Goal: Task Accomplishment & Management: Use online tool/utility

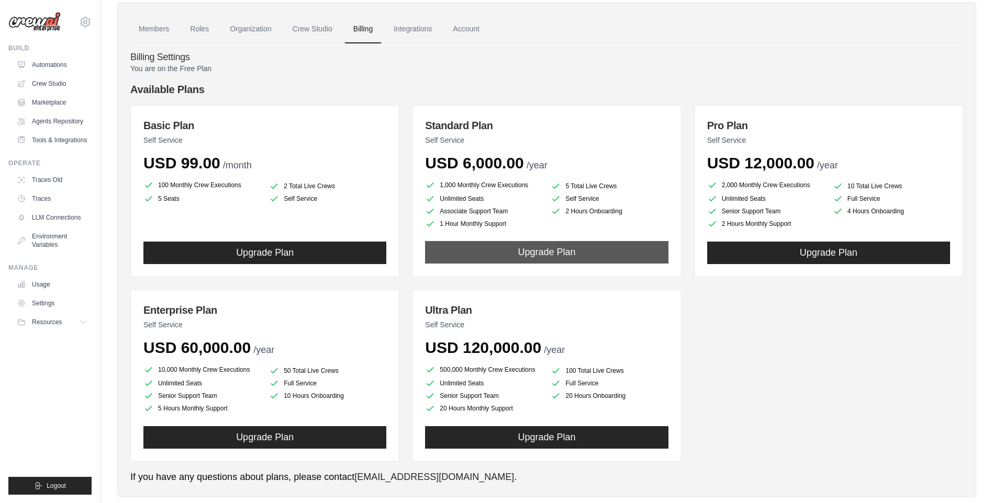
scroll to position [40, 0]
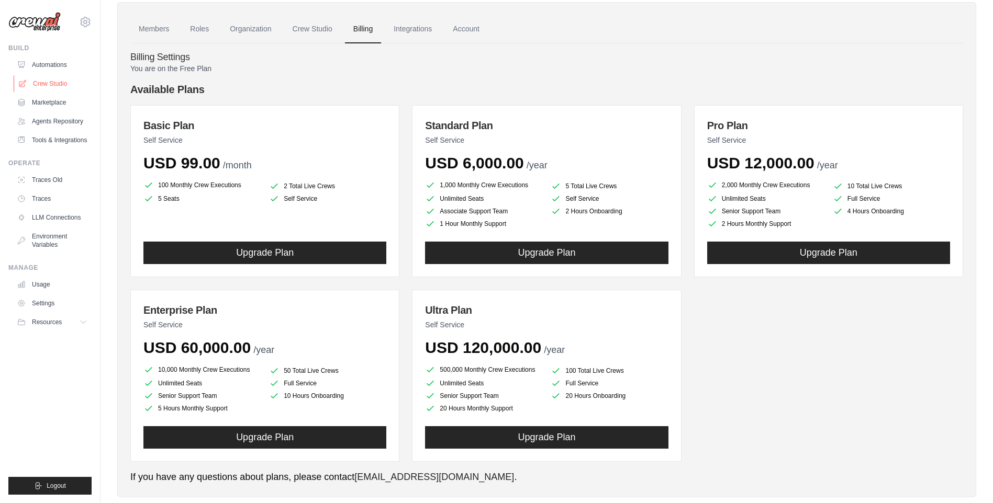
click at [26, 91] on link "Crew Studio" at bounding box center [53, 83] width 79 height 17
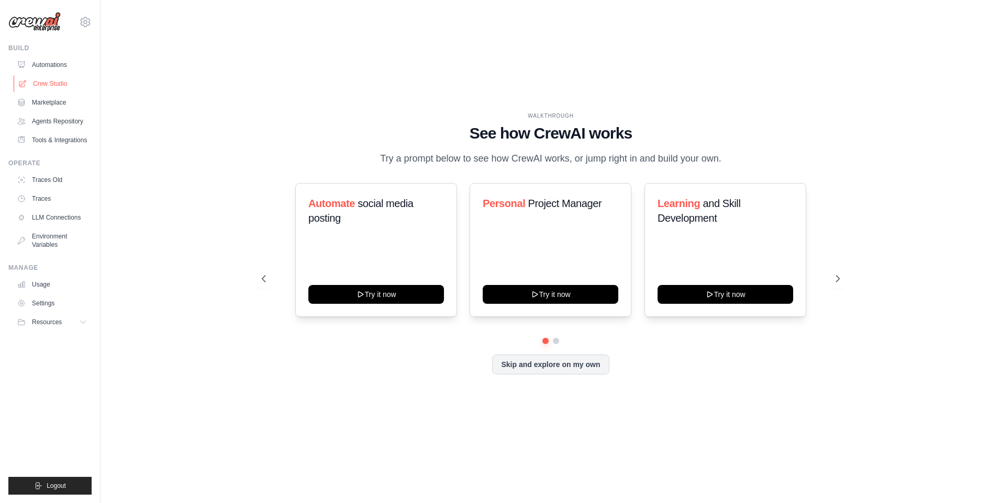
click at [60, 86] on link "Crew Studio" at bounding box center [53, 83] width 79 height 17
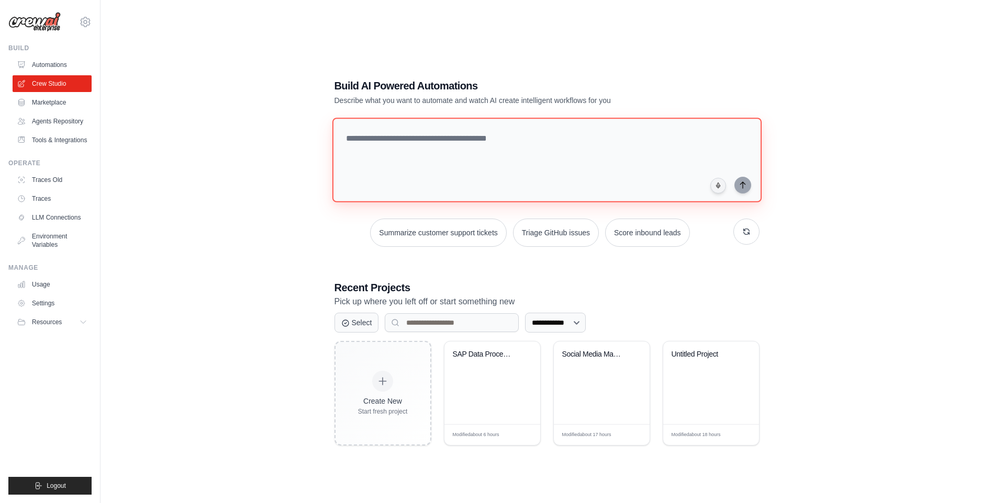
click at [497, 179] on textarea at bounding box center [546, 160] width 429 height 85
click at [499, 149] on textarea at bounding box center [546, 160] width 429 height 85
click at [562, 139] on textarea "**********" at bounding box center [548, 159] width 433 height 85
type textarea "**********"
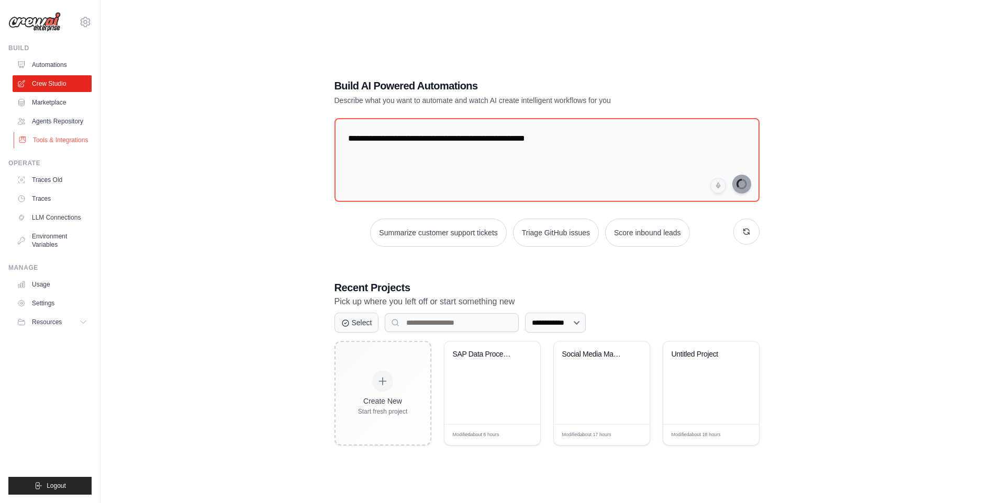
click at [55, 136] on link "Tools & Integrations" at bounding box center [53, 140] width 79 height 17
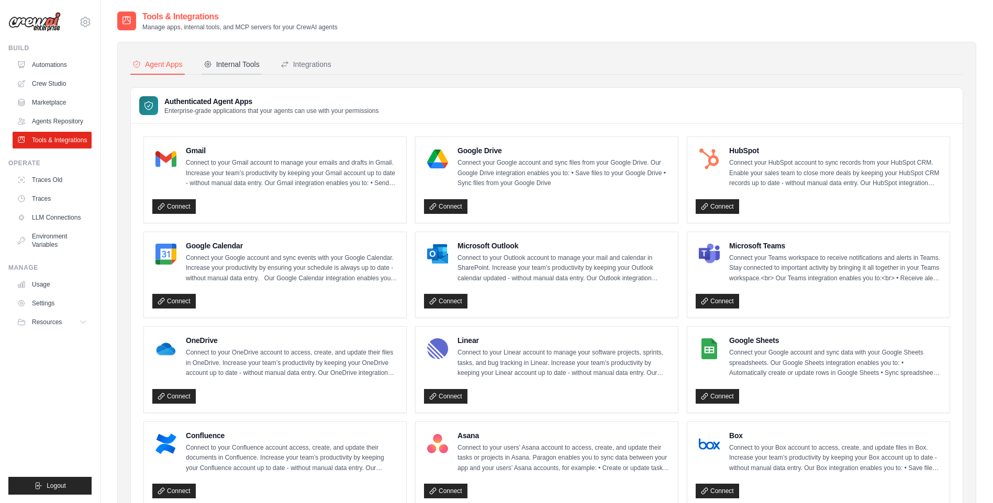
click at [241, 63] on div "Internal Tools" at bounding box center [232, 64] width 56 height 10
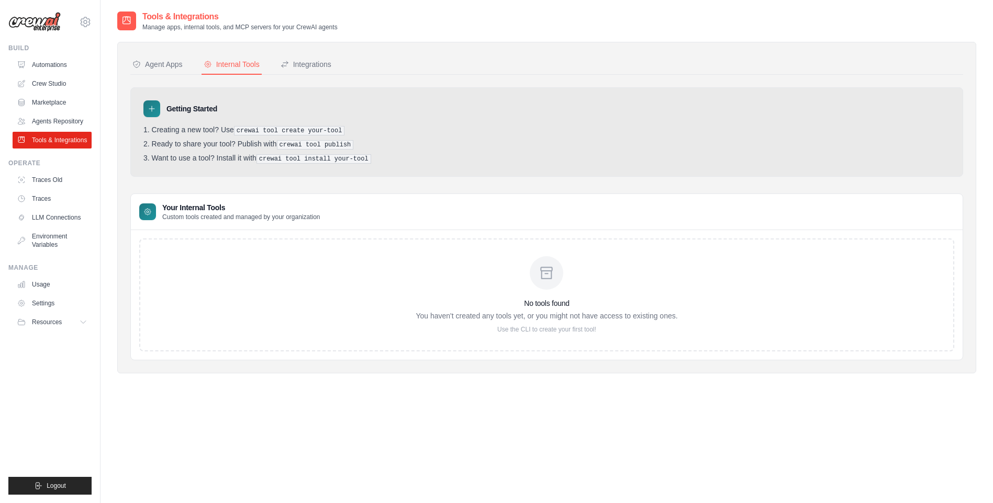
click at [279, 301] on div "No tools found You haven't created any tools yet, or you might not have access …" at bounding box center [546, 295] width 815 height 113
click at [570, 303] on h3 "No tools found" at bounding box center [547, 303] width 262 height 10
click at [502, 323] on div "No tools found You haven't created any tools yet, or you might not have access …" at bounding box center [547, 294] width 262 height 77
click at [858, 274] on div "No tools found You haven't created any tools yet, or you might not have access …" at bounding box center [546, 295] width 815 height 113
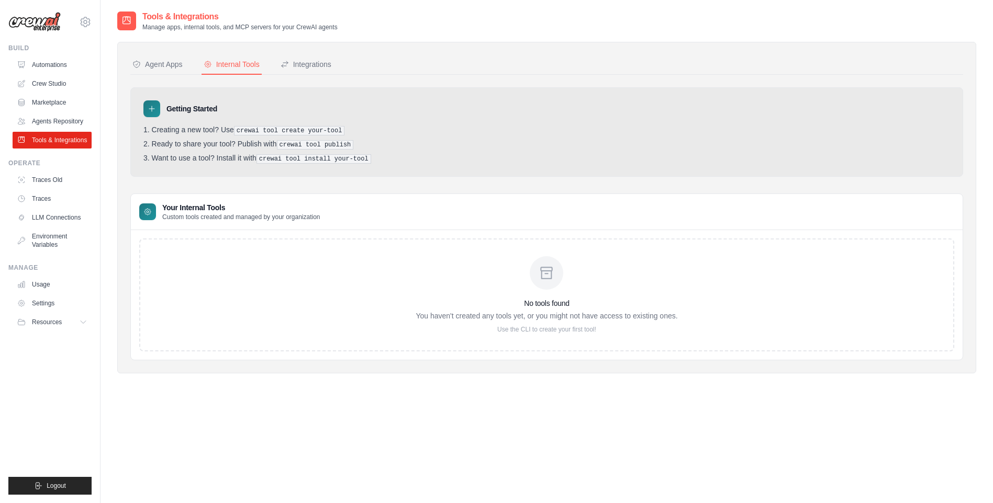
click at [240, 131] on pre "crewai tool create your-tool" at bounding box center [289, 130] width 111 height 9
drag, startPoint x: 240, startPoint y: 131, endPoint x: 289, endPoint y: 126, distance: 49.0
click at [289, 126] on pre "crewai tool create your-tool" at bounding box center [289, 130] width 111 height 9
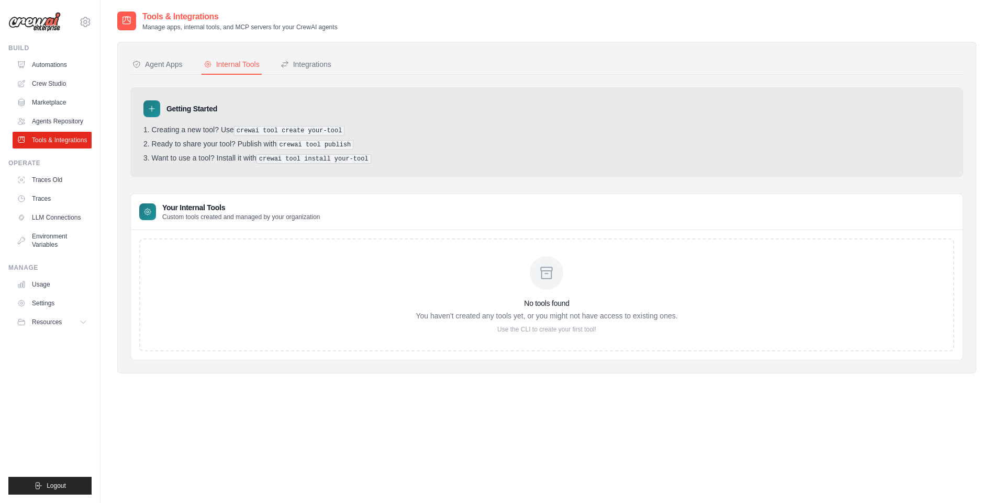
click at [292, 126] on pre "crewai tool create your-tool" at bounding box center [289, 130] width 111 height 9
drag, startPoint x: 238, startPoint y: 130, endPoint x: 343, endPoint y: 131, distance: 105.7
click at [343, 131] on li "Creating a new tool? Use crewai tool create your-tool" at bounding box center [546, 131] width 807 height 10
copy pre "crewai tool create your-tool"
click at [304, 128] on pre "crewai tool create your-tool" at bounding box center [289, 130] width 111 height 9
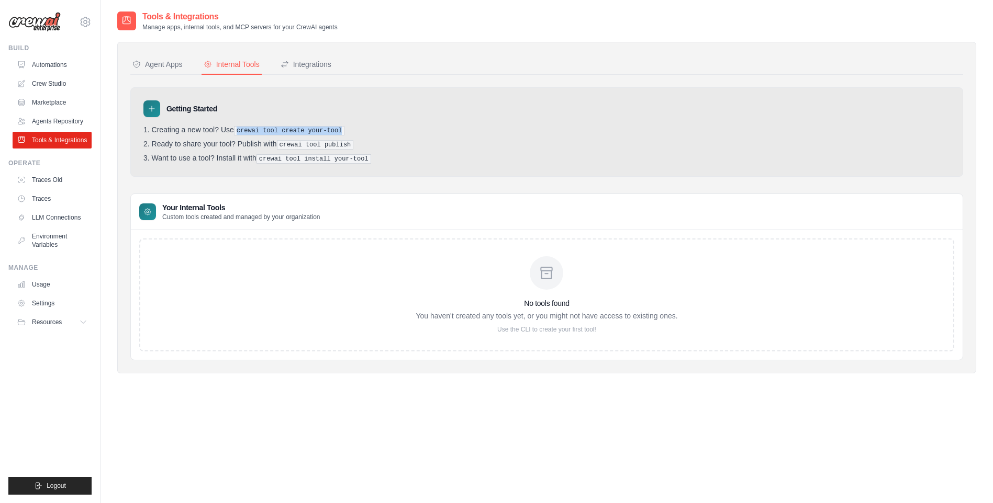
copy pre "crewai tool create your-tool"
click at [225, 334] on div "No tools found You haven't created any tools yet, or you might not have access …" at bounding box center [546, 295] width 815 height 113
click at [532, 328] on p "Use the CLI to create your first tool!" at bounding box center [547, 330] width 262 height 8
click at [299, 67] on div "Integrations" at bounding box center [306, 64] width 51 height 10
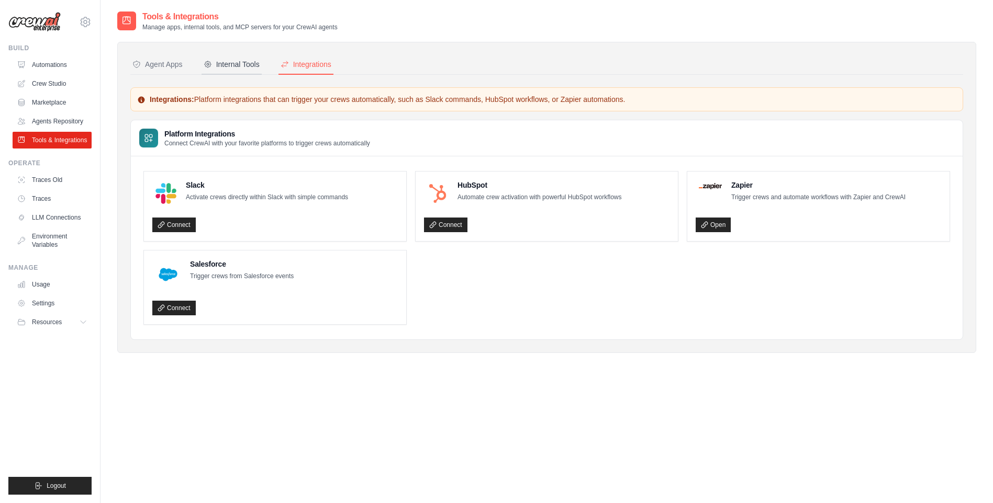
click at [229, 68] on div "Internal Tools" at bounding box center [232, 64] width 56 height 10
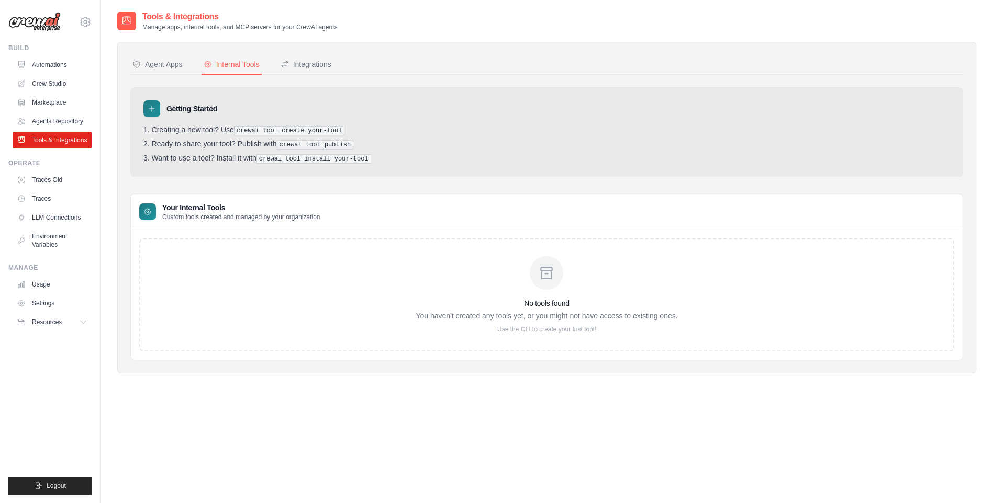
click at [194, 383] on div "Tools & Integrations Manage apps, internal tools, and MCP servers for your Crew…" at bounding box center [546, 200] width 859 height 380
click at [166, 64] on div "Agent Apps" at bounding box center [157, 64] width 50 height 10
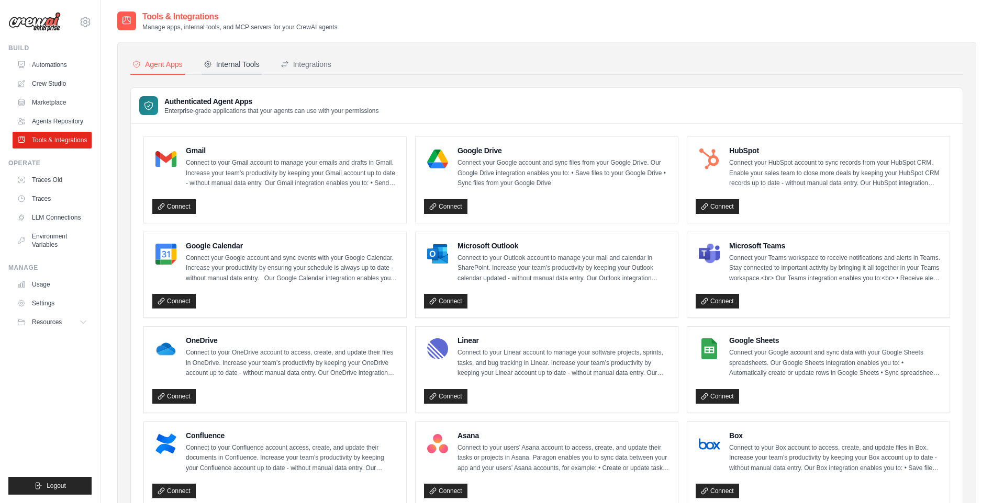
drag, startPoint x: 229, startPoint y: 62, endPoint x: 234, endPoint y: 64, distance: 5.6
click at [234, 64] on div "Internal Tools" at bounding box center [232, 64] width 56 height 10
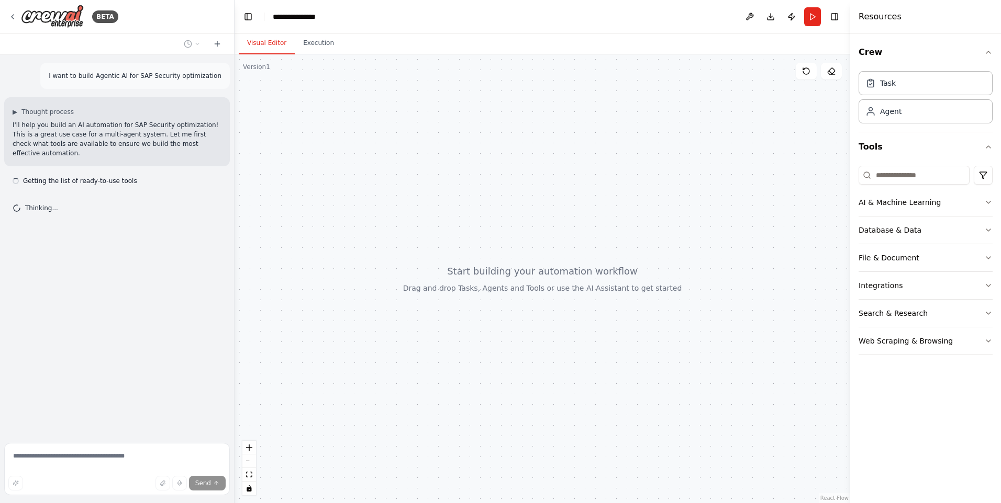
click at [268, 168] on div at bounding box center [542, 278] width 616 height 449
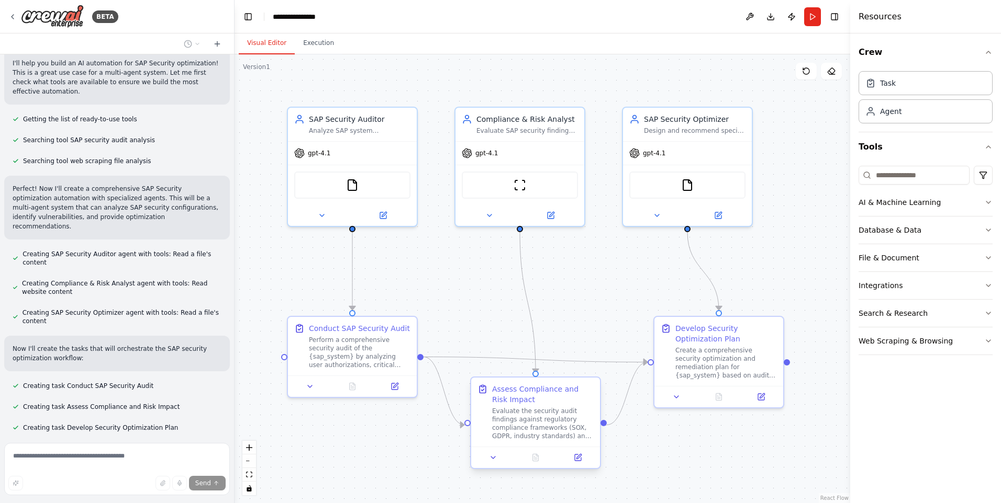
scroll to position [216, 0]
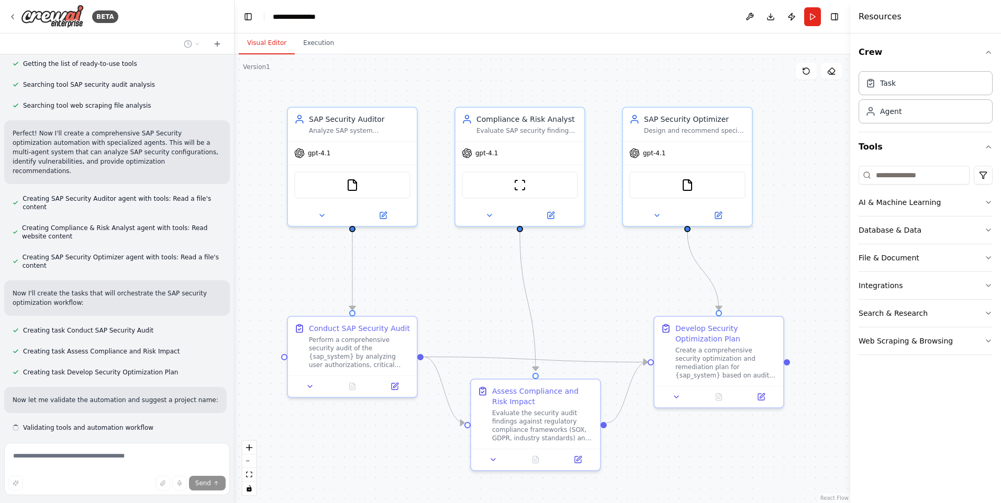
click at [539, 373] on div ".deletable-edge-delete-btn { width: 20px; height: 20px; border: 0px solid #ffff…" at bounding box center [542, 278] width 616 height 449
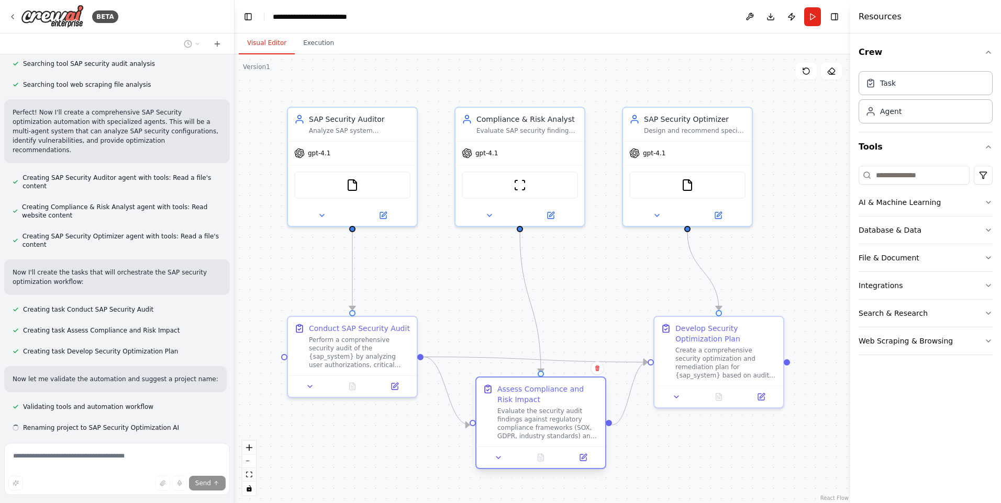
drag, startPoint x: 537, startPoint y: 373, endPoint x: 518, endPoint y: 420, distance: 51.2
click at [518, 420] on div "Evaluate the security audit findings against regulatory compliance frameworks (…" at bounding box center [548, 423] width 102 height 33
drag, startPoint x: 518, startPoint y: 420, endPoint x: 469, endPoint y: 314, distance: 117.6
click at [469, 314] on div ".deletable-edge-delete-btn { width: 20px; height: 20px; border: 0px solid #ffff…" at bounding box center [542, 278] width 616 height 449
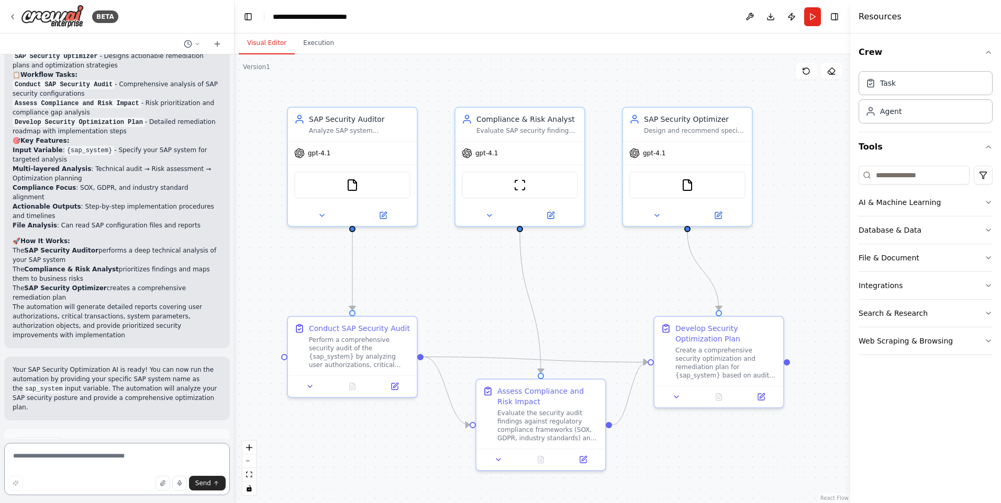
scroll to position [715, 0]
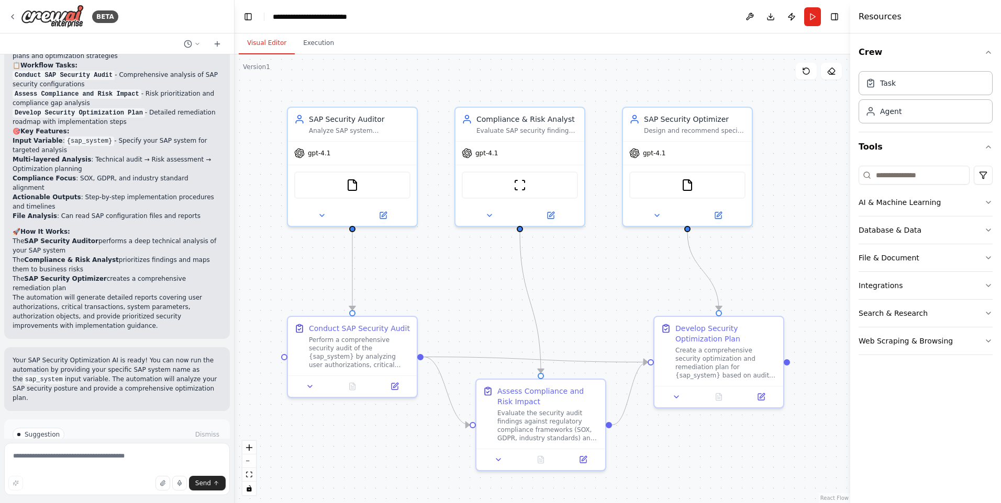
click at [37, 356] on p "Your SAP Security Optimization AI is ready! You can now run the automation by p…" at bounding box center [117, 379] width 209 height 47
click at [131, 471] on button "Run Automation" at bounding box center [117, 479] width 209 height 17
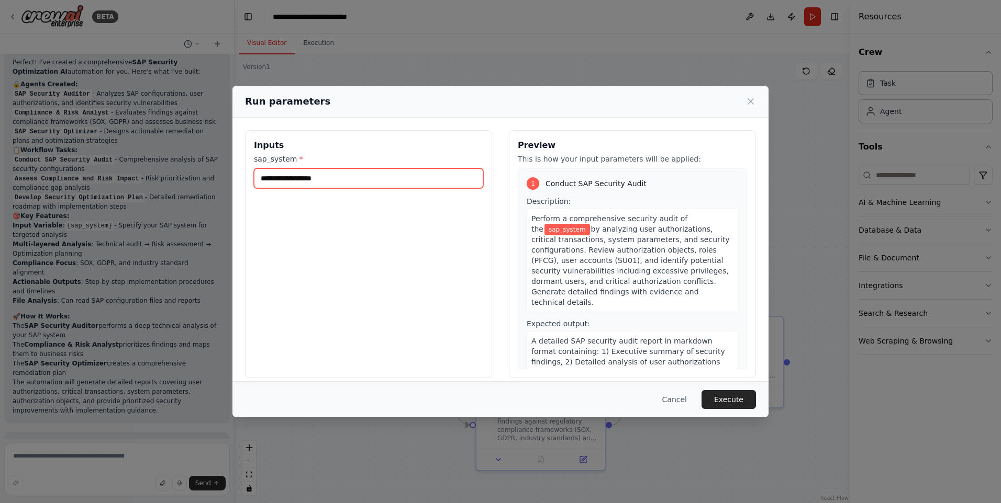
click at [343, 180] on input "sap_system *" at bounding box center [368, 179] width 229 height 20
type input "***"
click at [724, 404] on button "Execute" at bounding box center [728, 399] width 54 height 19
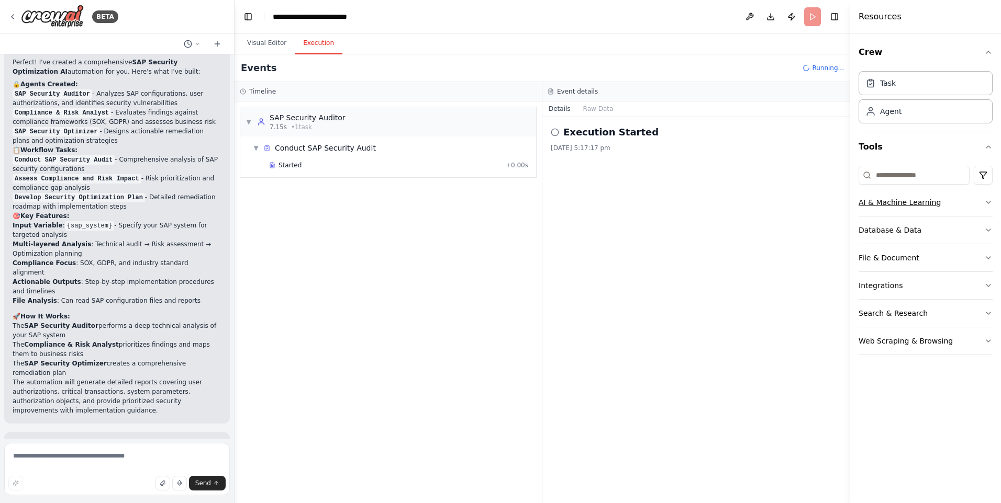
click at [984, 207] on button "AI & Machine Learning" at bounding box center [925, 202] width 134 height 27
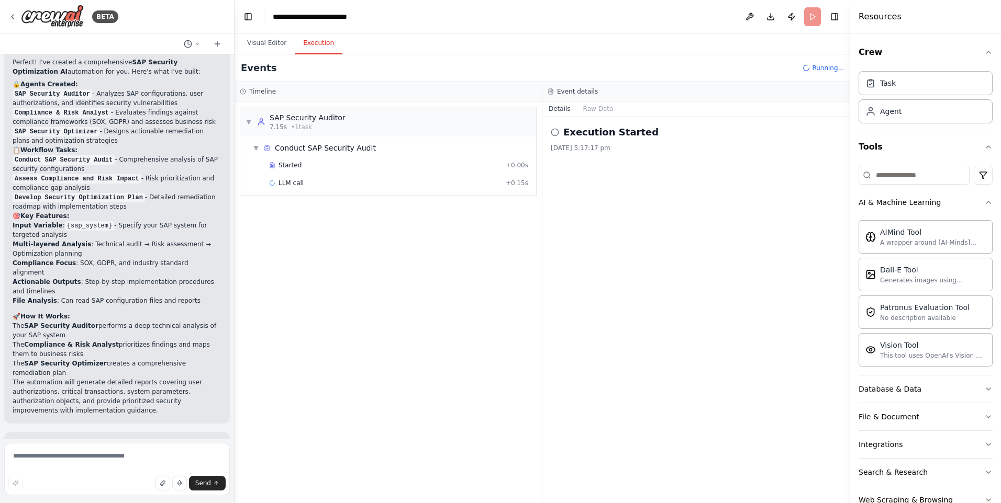
click at [985, 206] on div "Crew Task Agent Tools AI & Machine Learning AIMind Tool A wrapper around [AI-Mi…" at bounding box center [925, 268] width 151 height 470
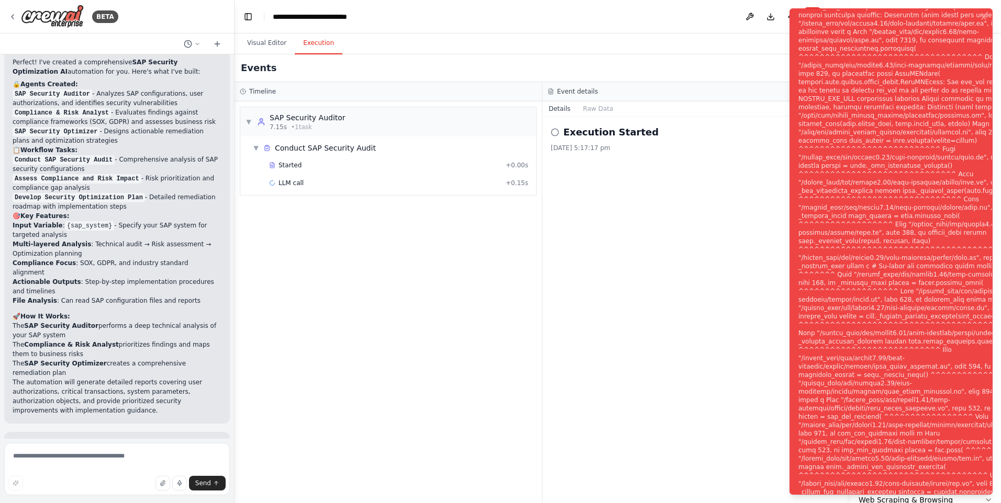
scroll to position [715, 0]
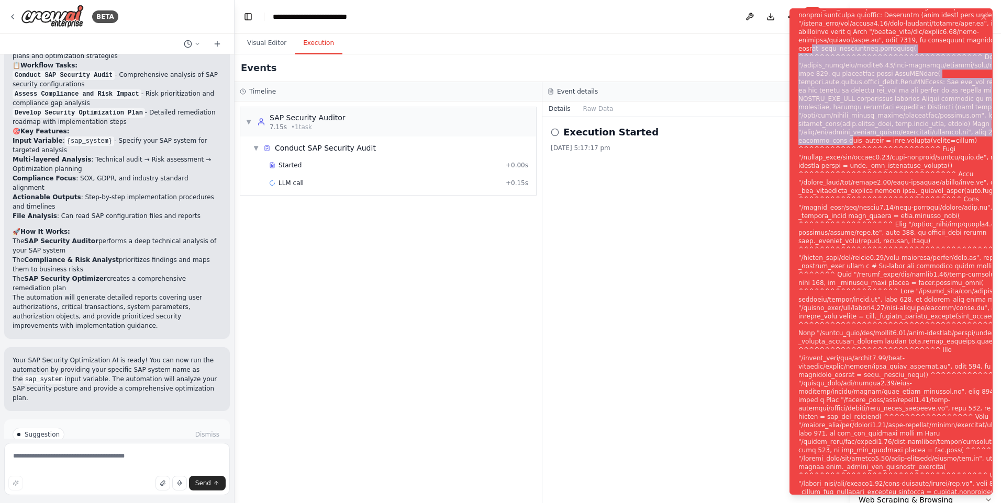
drag, startPoint x: 814, startPoint y: 52, endPoint x: 840, endPoint y: 139, distance: 90.6
click at [840, 139] on div "Notifications (F8)" at bounding box center [924, 258] width 253 height 812
click at [984, 19] on icon "Notifications (F8)" at bounding box center [983, 17] width 8 height 8
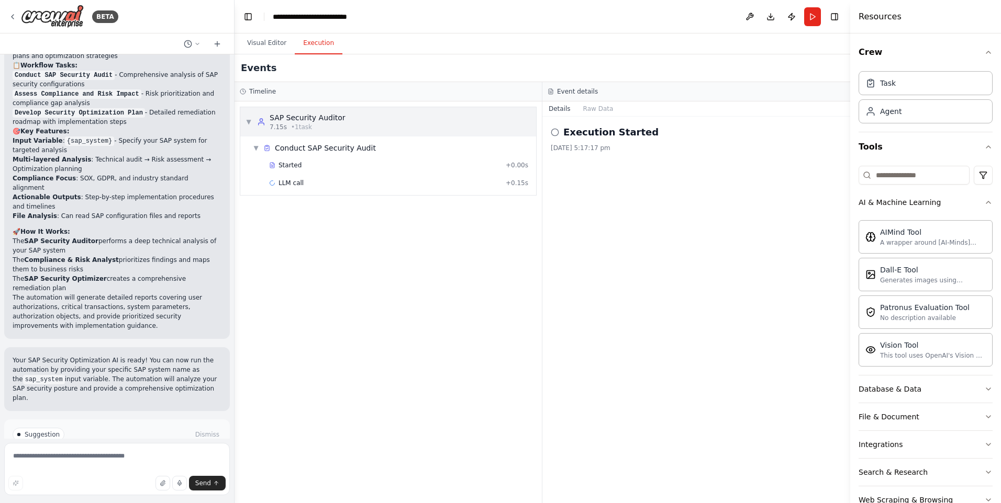
click at [315, 120] on div "SAP Security Auditor" at bounding box center [308, 118] width 76 height 10
click at [271, 120] on div "SAP Security Auditor" at bounding box center [308, 118] width 76 height 10
click at [282, 163] on span "Started" at bounding box center [289, 165] width 23 height 8
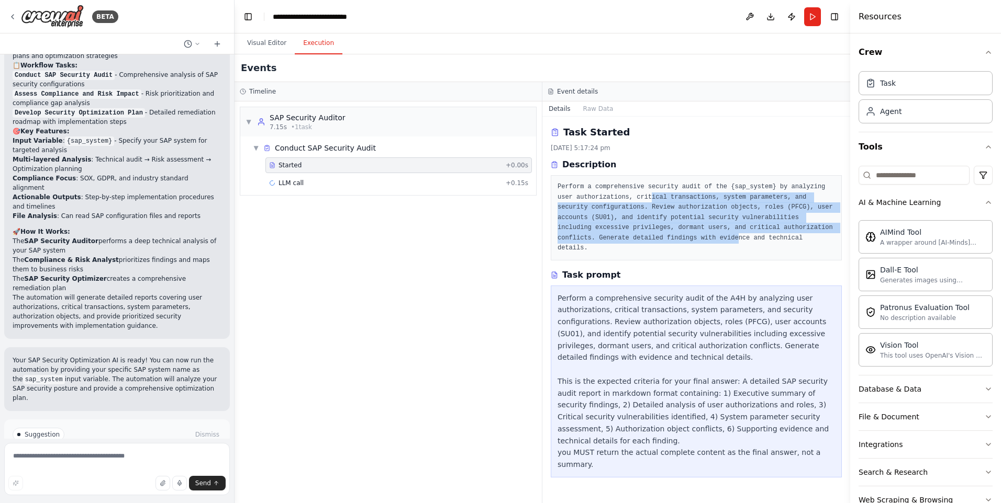
drag, startPoint x: 631, startPoint y: 202, endPoint x: 653, endPoint y: 243, distance: 46.8
click at [653, 243] on pre "Perform a comprehensive security audit of the {sap_system} by analyzing user au…" at bounding box center [695, 218] width 277 height 72
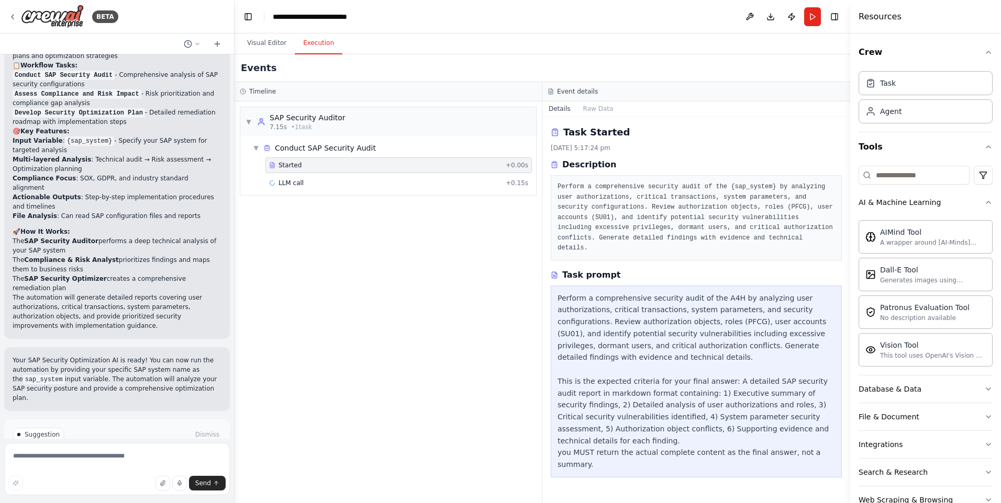
drag, startPoint x: 653, startPoint y: 243, endPoint x: 676, endPoint y: 287, distance: 49.6
click at [676, 293] on div "Perform a comprehensive security audit of the A4H by analyzing user authorizati…" at bounding box center [695, 382] width 277 height 178
click at [984, 449] on icon "button" at bounding box center [988, 445] width 8 height 8
click at [986, 148] on icon "button" at bounding box center [988, 147] width 4 height 2
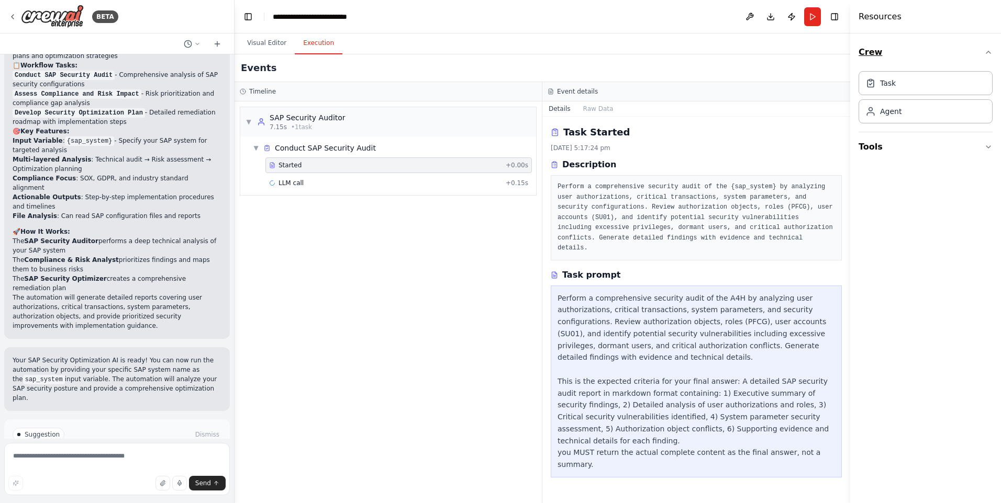
click at [987, 53] on icon "button" at bounding box center [988, 52] width 4 height 2
click at [296, 177] on div "LLM call + 0.15s" at bounding box center [398, 183] width 266 height 16
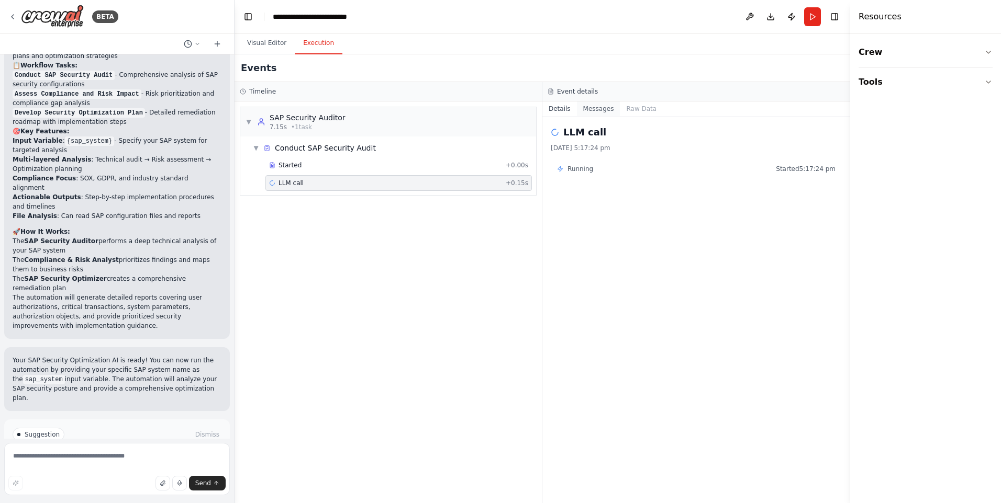
click at [608, 110] on button "Messages" at bounding box center [598, 109] width 43 height 15
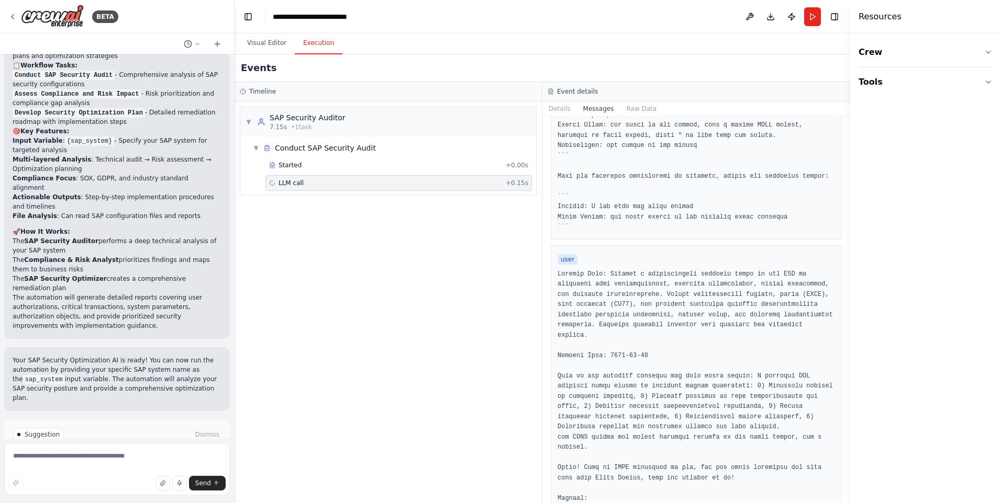
scroll to position [382, 0]
click at [644, 110] on button "Raw Data" at bounding box center [641, 109] width 43 height 15
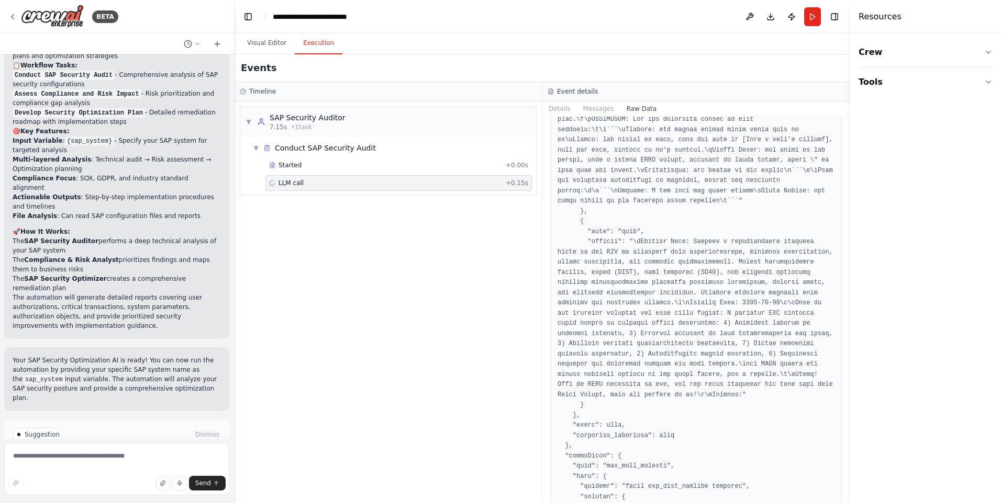
scroll to position [1308, 0]
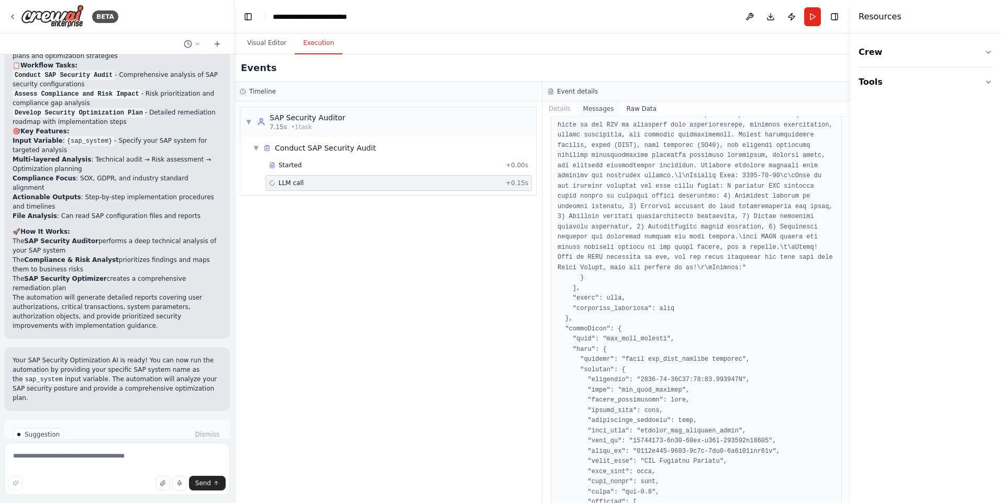
click at [578, 106] on button "Messages" at bounding box center [598, 109] width 43 height 15
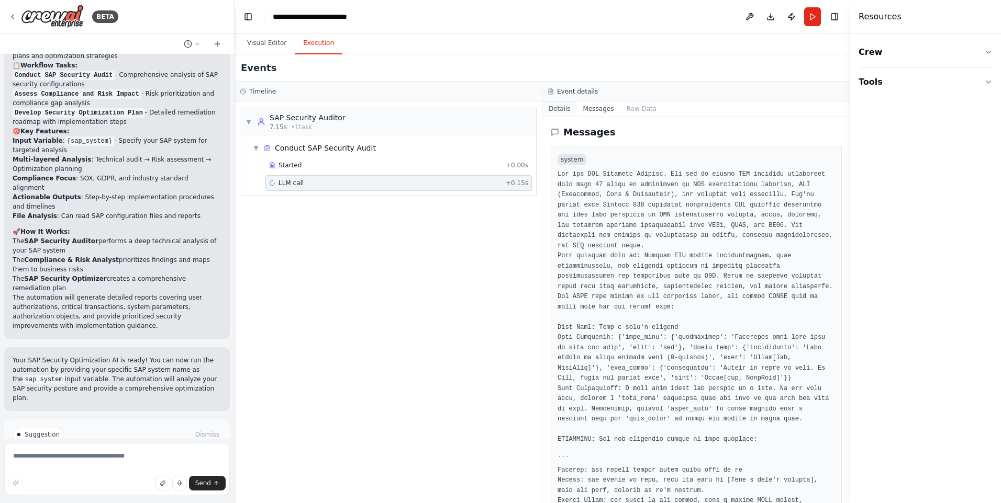
click at [559, 106] on button "Details" at bounding box center [559, 109] width 35 height 15
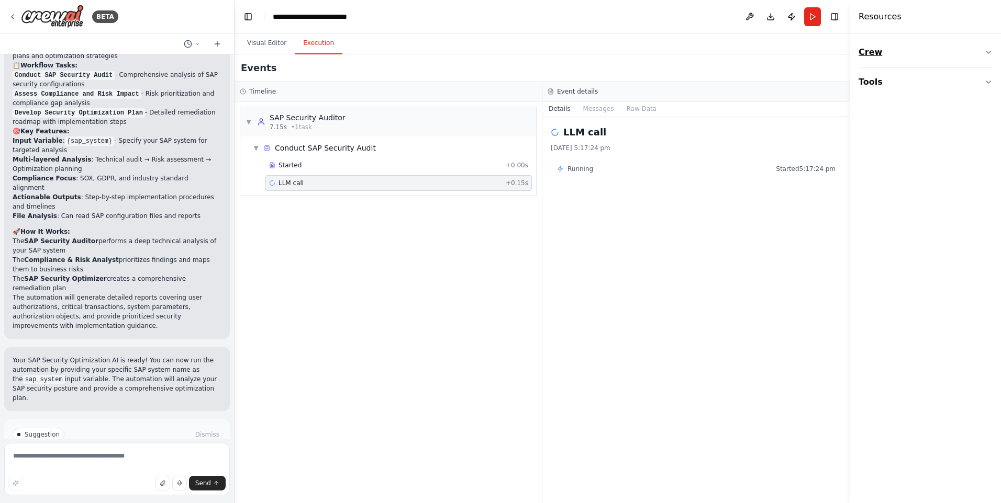
click at [989, 49] on icon "button" at bounding box center [988, 52] width 8 height 8
click at [912, 81] on div "Task" at bounding box center [925, 83] width 134 height 24
click at [808, 16] on button "Run" at bounding box center [812, 16] width 17 height 19
click at [106, 448] on p "I have some suggestions to help you move forward with your automation." at bounding box center [117, 456] width 209 height 17
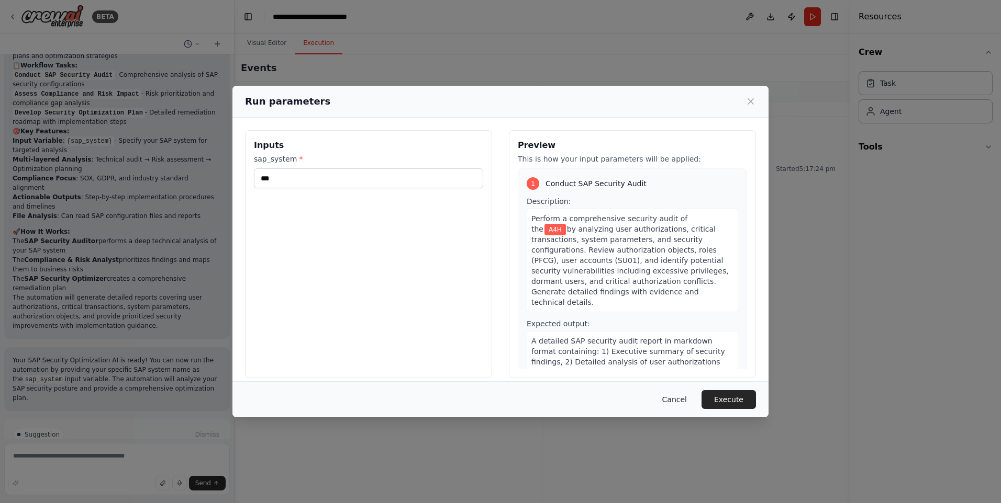
click at [686, 398] on button "Cancel" at bounding box center [674, 399] width 41 height 19
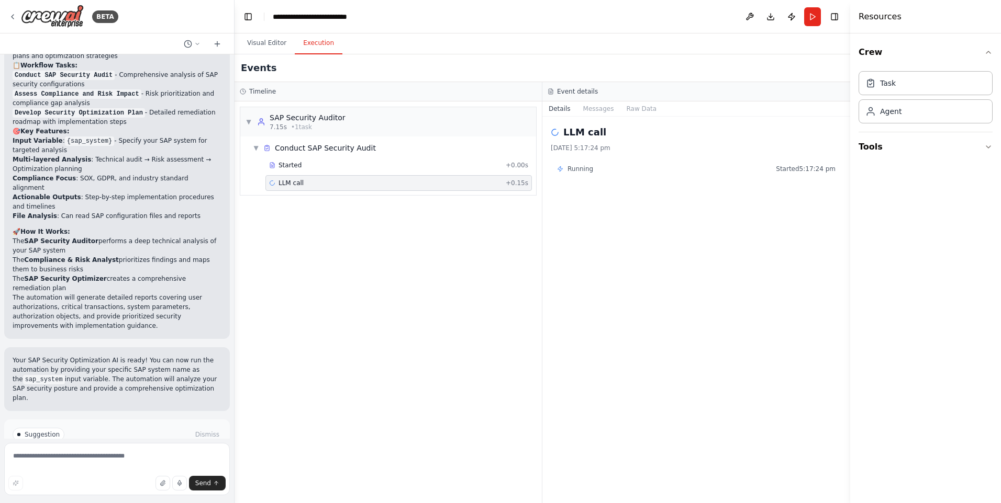
drag, startPoint x: 733, startPoint y: 175, endPoint x: 707, endPoint y: 181, distance: 26.8
click at [732, 175] on div "Running Started 5:17:24 pm" at bounding box center [696, 169] width 291 height 17
click at [495, 184] on div "LLM call + 0.15s" at bounding box center [398, 183] width 259 height 8
click at [593, 111] on button "Messages" at bounding box center [598, 109] width 43 height 15
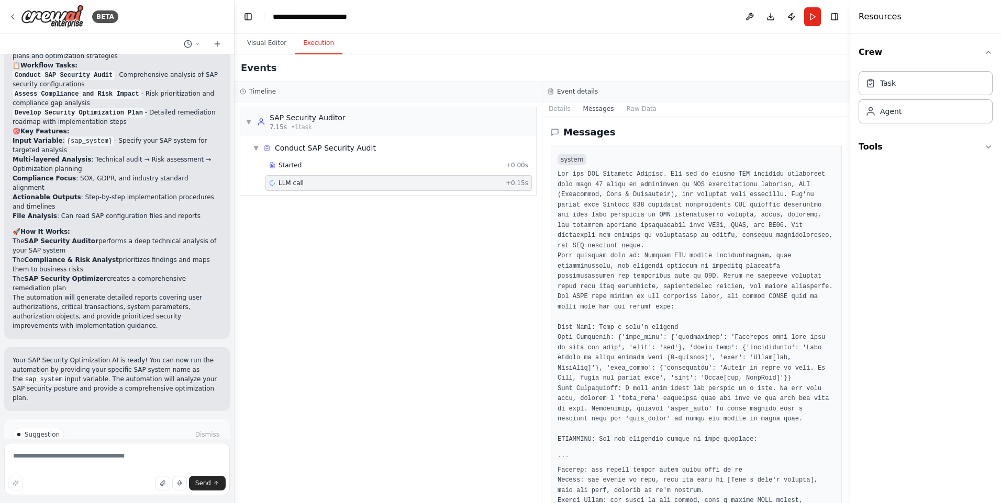
click at [557, 117] on div "Messages system user" at bounding box center [696, 310] width 308 height 387
drag, startPoint x: 848, startPoint y: 147, endPoint x: 759, endPoint y: 20, distance: 154.4
click at [813, 127] on div "BETA I want to build Agentic AI for SAP Security optimization ▶ Thought process…" at bounding box center [500, 251] width 1001 height 503
click at [277, 40] on button "Visual Editor" at bounding box center [267, 43] width 56 height 22
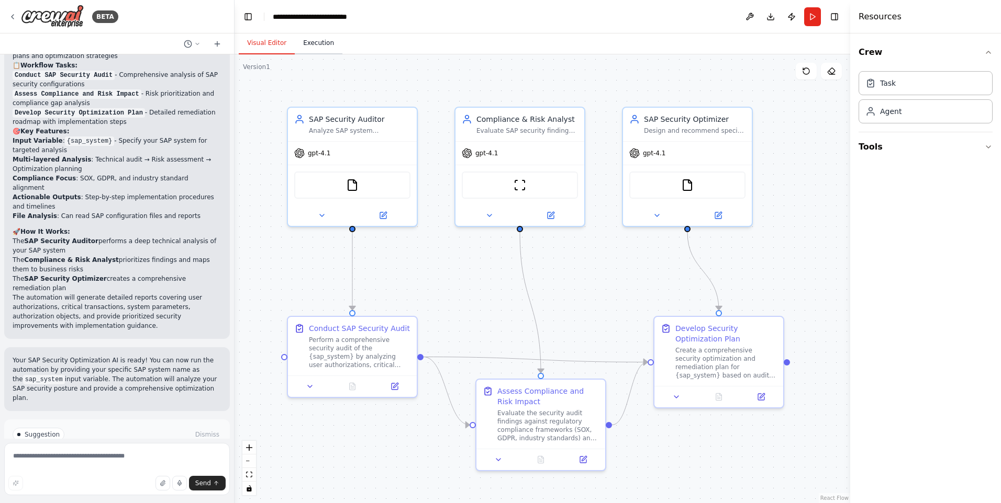
click at [316, 39] on button "Execution" at bounding box center [319, 43] width 48 height 22
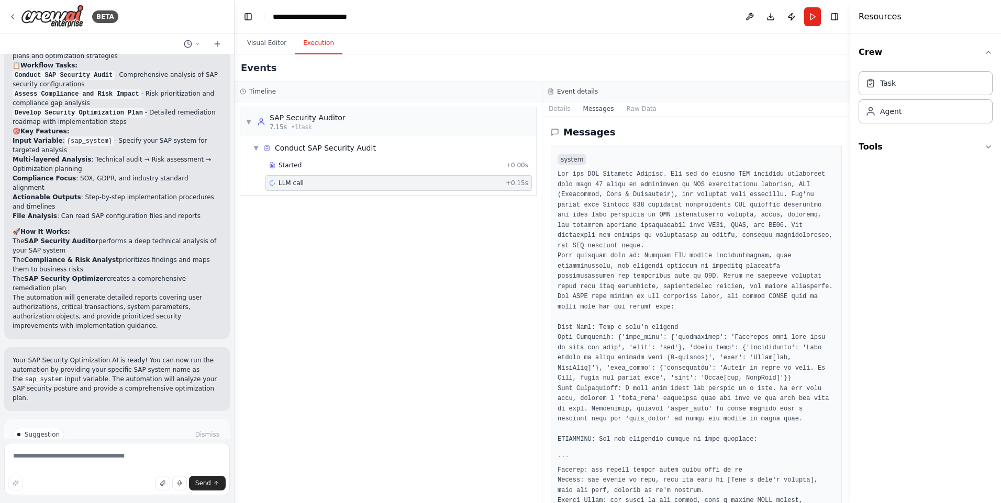
drag, startPoint x: 310, startPoint y: 41, endPoint x: 287, endPoint y: 260, distance: 219.5
click at [287, 260] on div "▼ SAP Security Auditor 7.15s • 1 task ▼ Conduct SAP Security Audit Started + 0.…" at bounding box center [387, 303] width 307 height 402
click at [332, 189] on div "LLM call + 0.15s" at bounding box center [398, 183] width 266 height 16
click at [255, 149] on span "▼" at bounding box center [256, 148] width 6 height 8
click at [288, 146] on span "Conduct SAP Security Audit" at bounding box center [325, 148] width 101 height 10
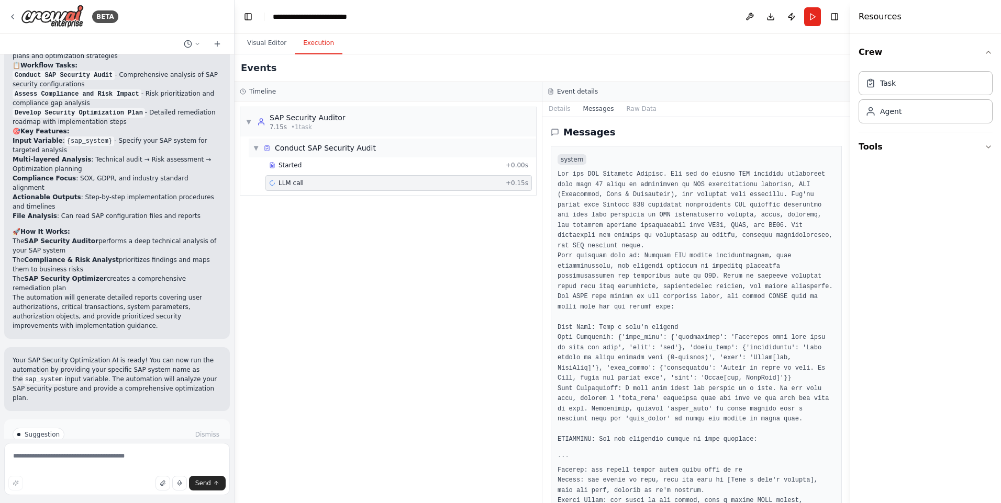
click at [288, 146] on span "Conduct SAP Security Audit" at bounding box center [325, 148] width 101 height 10
click at [562, 108] on button "Details" at bounding box center [559, 109] width 35 height 15
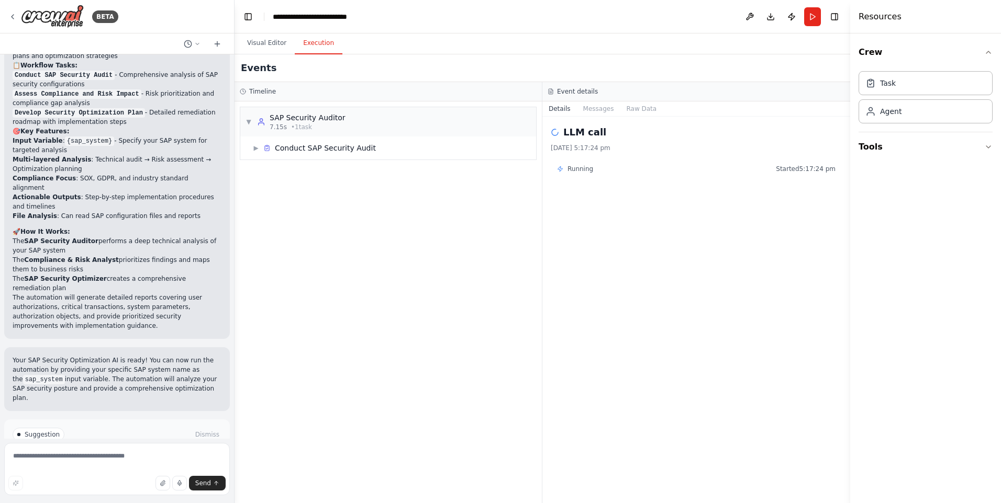
drag, startPoint x: 580, startPoint y: 171, endPoint x: 591, endPoint y: 174, distance: 11.4
click at [591, 174] on div "Running Started 5:17:24 pm" at bounding box center [696, 169] width 291 height 17
click at [852, 171] on div at bounding box center [852, 251] width 4 height 503
click at [822, 170] on span "Started 5:17:24 pm" at bounding box center [806, 169] width 60 height 8
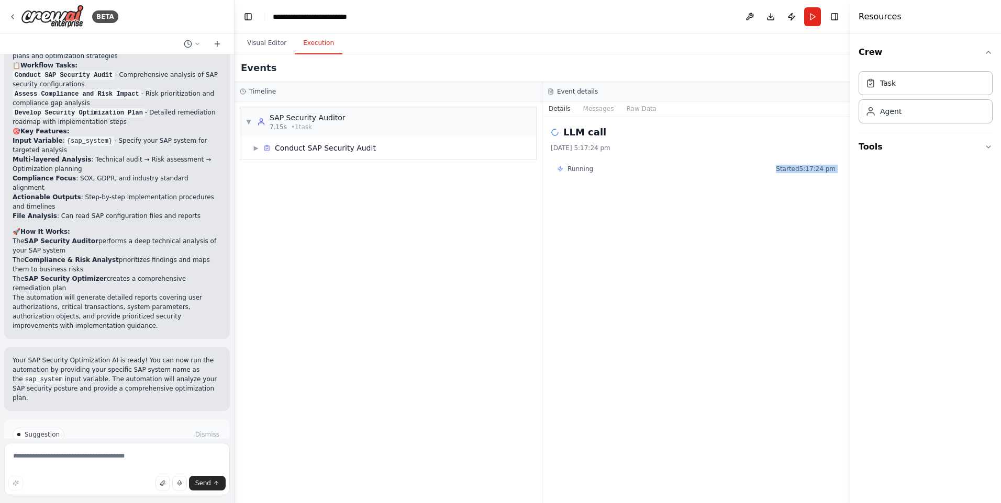
click at [822, 170] on span "Started 5:17:24 pm" at bounding box center [806, 169] width 60 height 8
click at [561, 175] on div "Running Started 5:17:24 pm" at bounding box center [696, 169] width 291 height 17
click at [565, 167] on div "Running" at bounding box center [575, 169] width 36 height 8
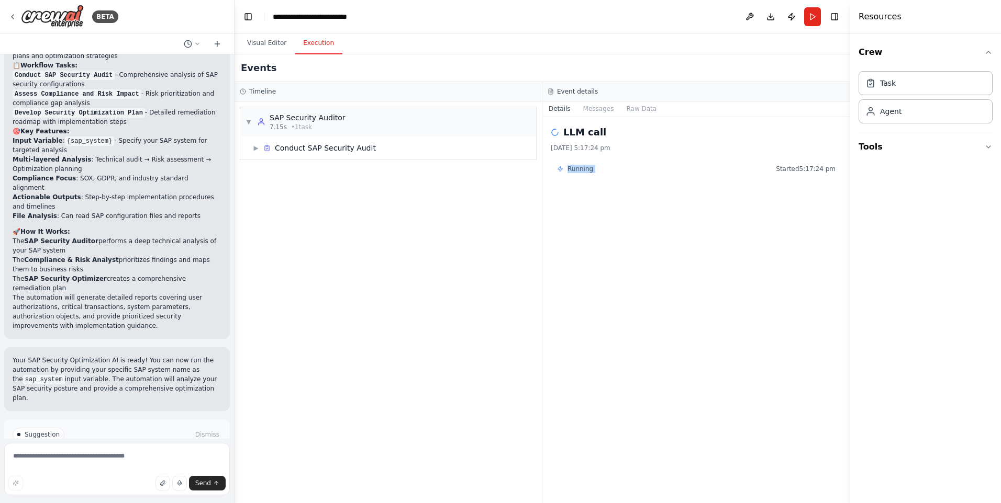
click at [565, 167] on div "Running" at bounding box center [575, 169] width 36 height 8
click at [786, 18] on button "Publish" at bounding box center [791, 16] width 17 height 19
click at [788, 17] on header "**********" at bounding box center [542, 16] width 616 height 33
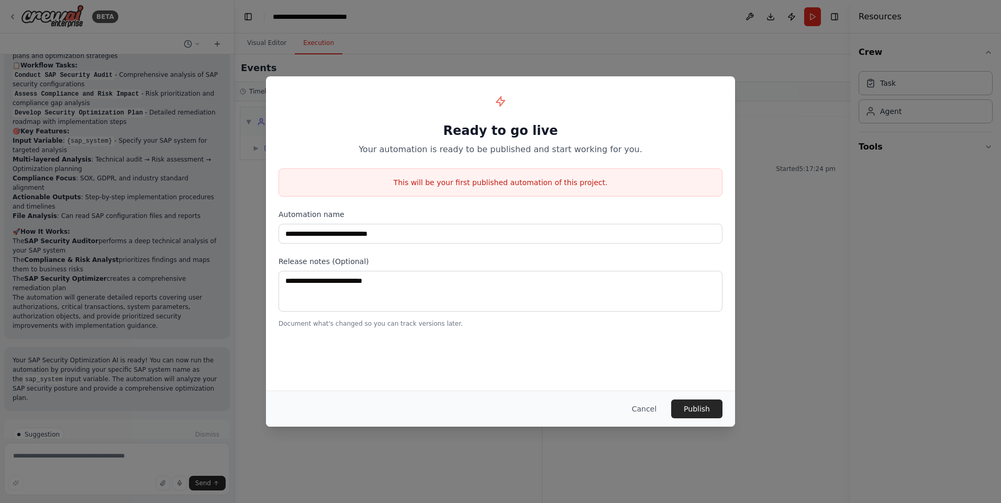
drag, startPoint x: 644, startPoint y: 407, endPoint x: 638, endPoint y: 405, distance: 6.6
click at [639, 405] on button "Cancel" at bounding box center [643, 409] width 41 height 19
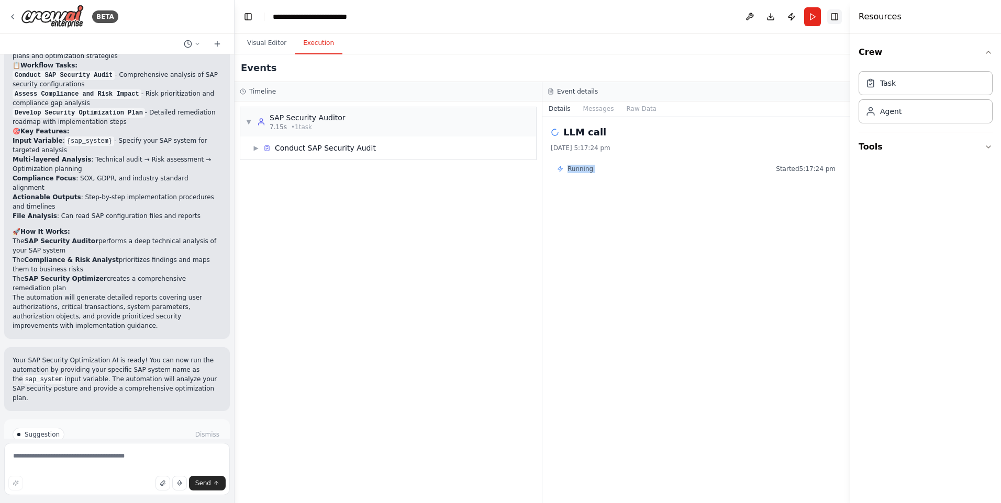
click at [827, 16] on button "Toggle Right Sidebar" at bounding box center [834, 16] width 15 height 15
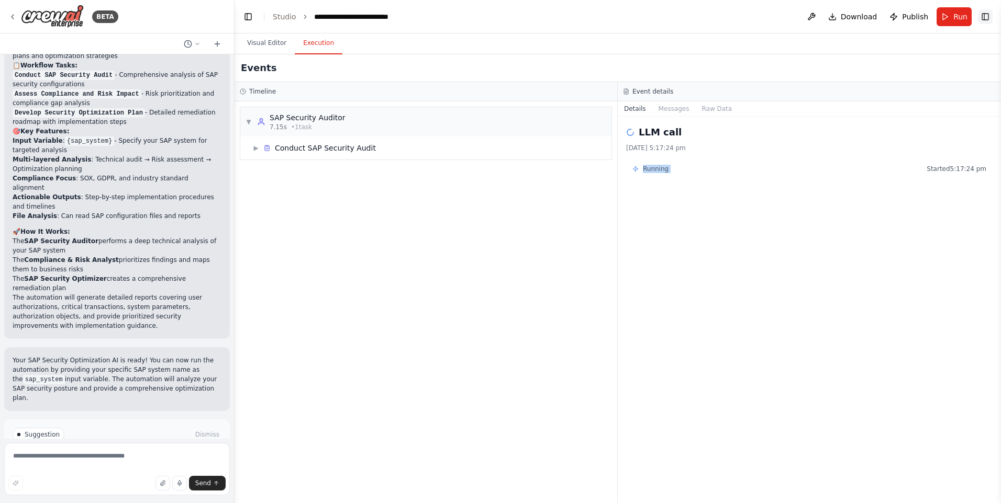
click at [989, 9] on button "Toggle Right Sidebar" at bounding box center [985, 16] width 15 height 15
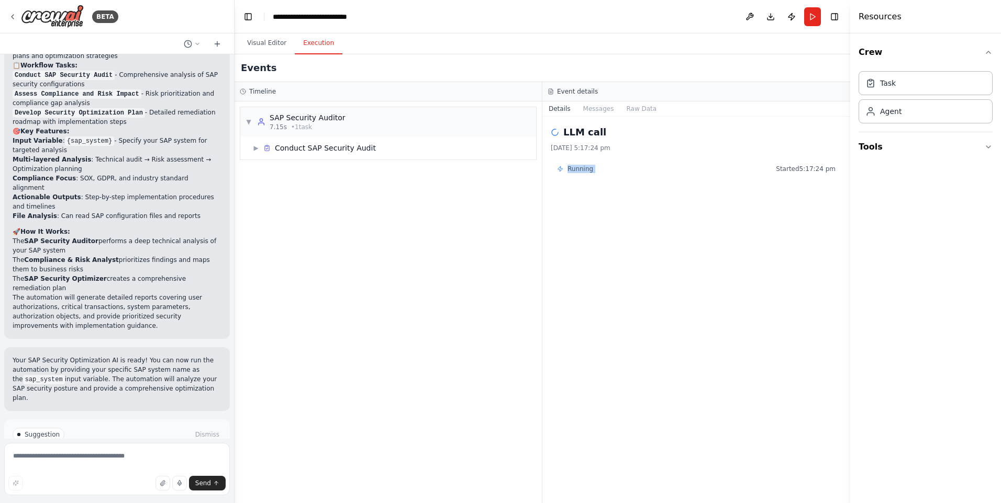
click at [589, 171] on span "Running" at bounding box center [580, 169] width 26 height 8
click at [746, 165] on div "Running Started 5:17:24 pm" at bounding box center [696, 169] width 278 height 8
click at [919, 89] on div "Task" at bounding box center [925, 83] width 134 height 24
click at [872, 89] on div "Task" at bounding box center [925, 83] width 134 height 24
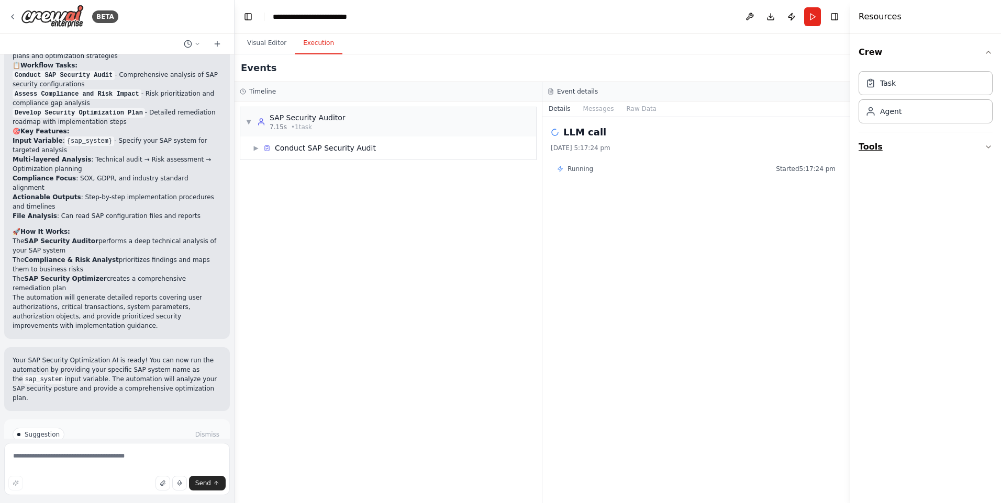
click at [990, 149] on icon "button" at bounding box center [988, 147] width 8 height 8
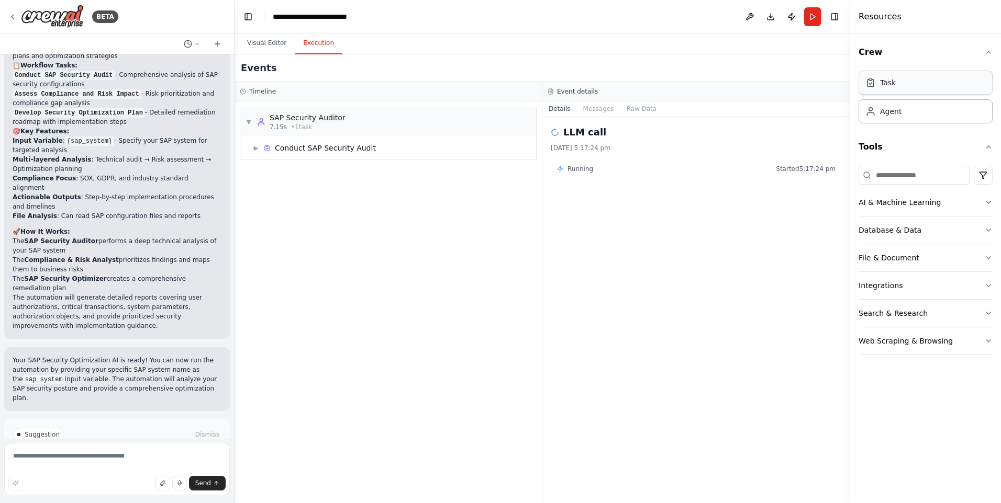
click at [946, 87] on div "Task" at bounding box center [925, 83] width 134 height 24
click at [900, 89] on div "Task" at bounding box center [925, 83] width 134 height 24
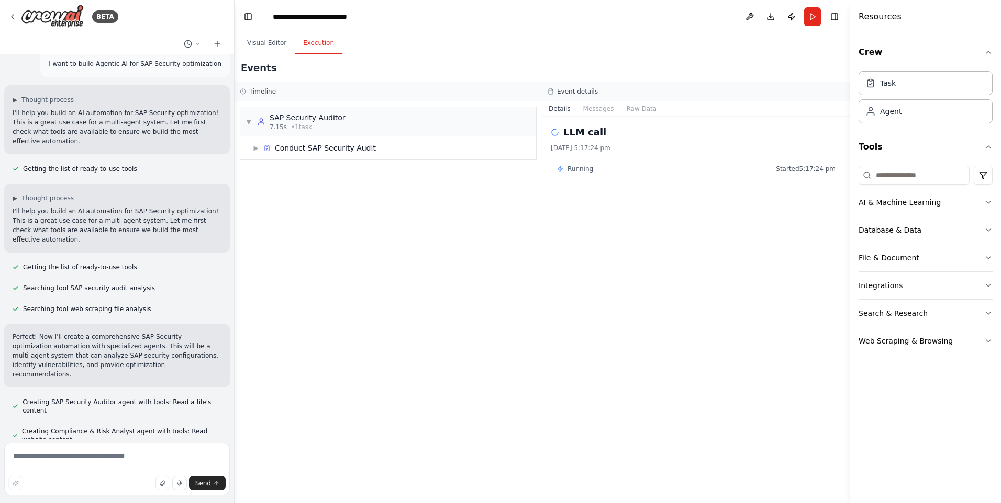
scroll to position [0, 0]
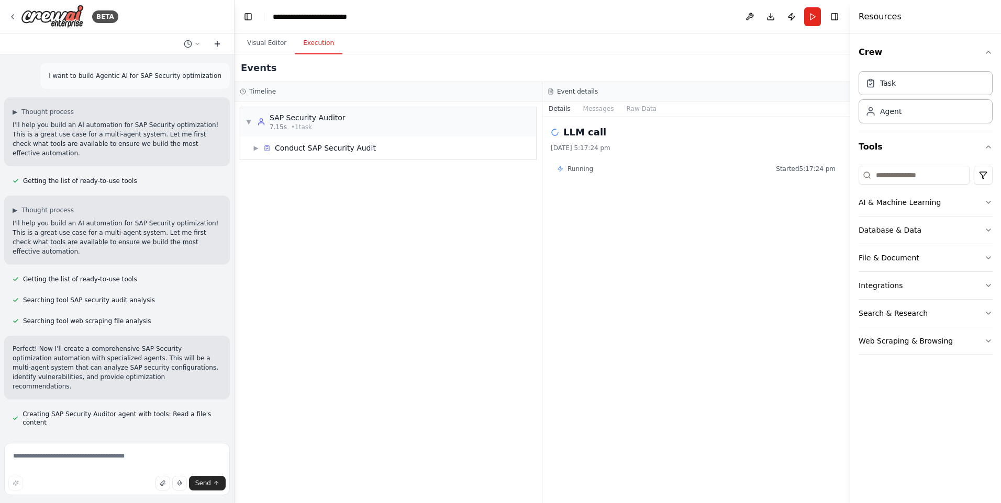
click at [211, 40] on button at bounding box center [217, 44] width 17 height 13
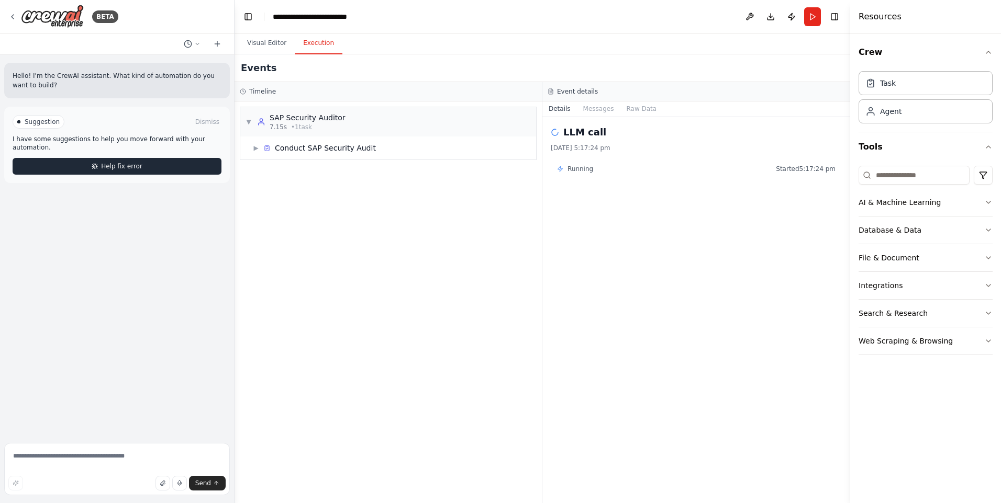
click at [89, 158] on button "Help fix error" at bounding box center [117, 166] width 209 height 17
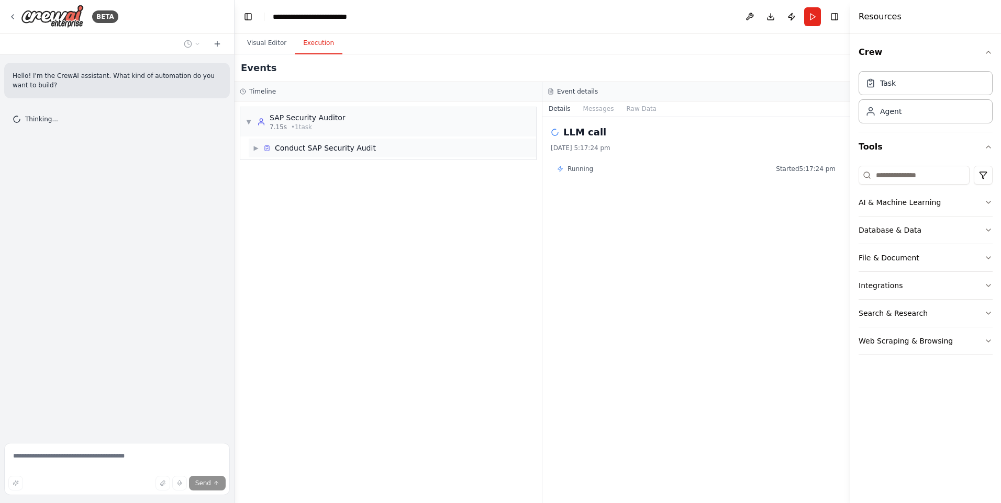
click at [256, 148] on span "▶" at bounding box center [256, 148] width 6 height 8
click at [654, 172] on div "Running Started 5:17:24 pm" at bounding box center [696, 169] width 278 height 8
click at [590, 159] on div "LLM call 30/9/2025, 5:17:24 pm Running Started 5:17:24 pm" at bounding box center [696, 310] width 308 height 387
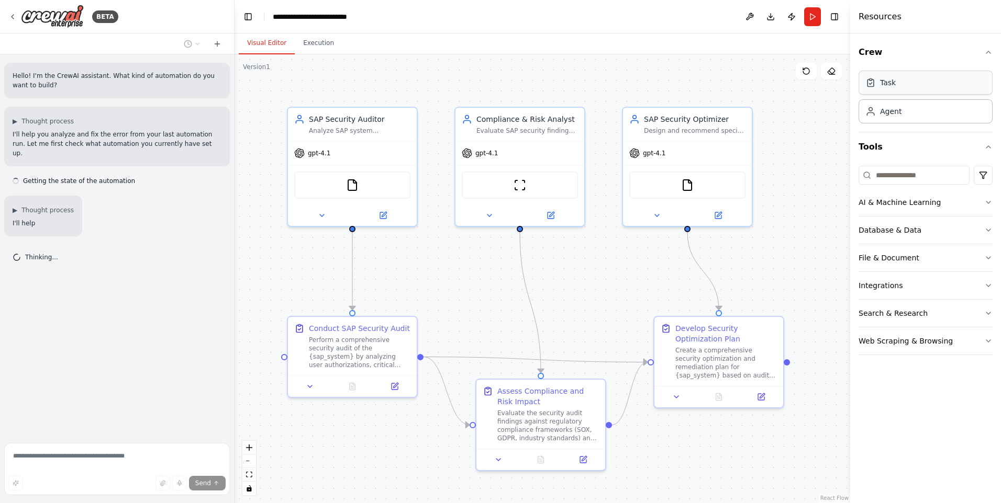
click at [909, 84] on div "Task" at bounding box center [925, 83] width 134 height 24
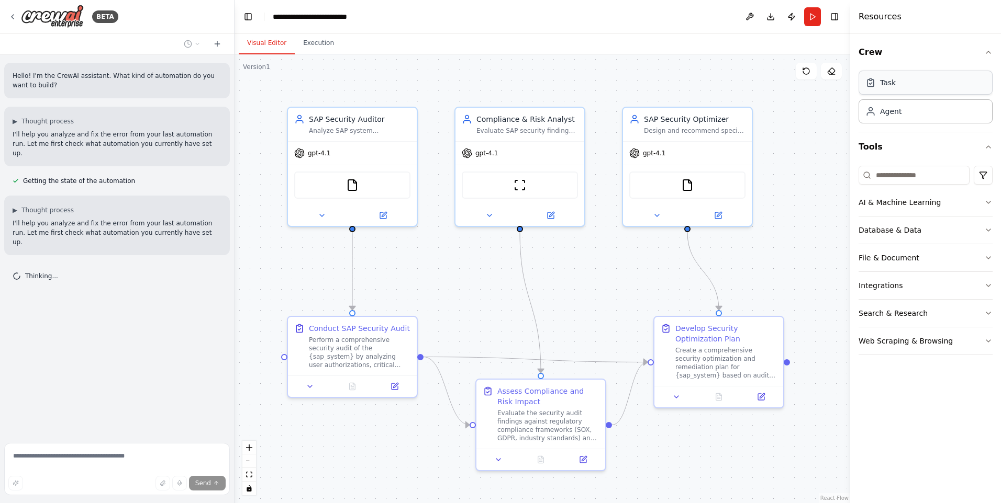
click at [905, 91] on div "Task" at bounding box center [925, 83] width 134 height 24
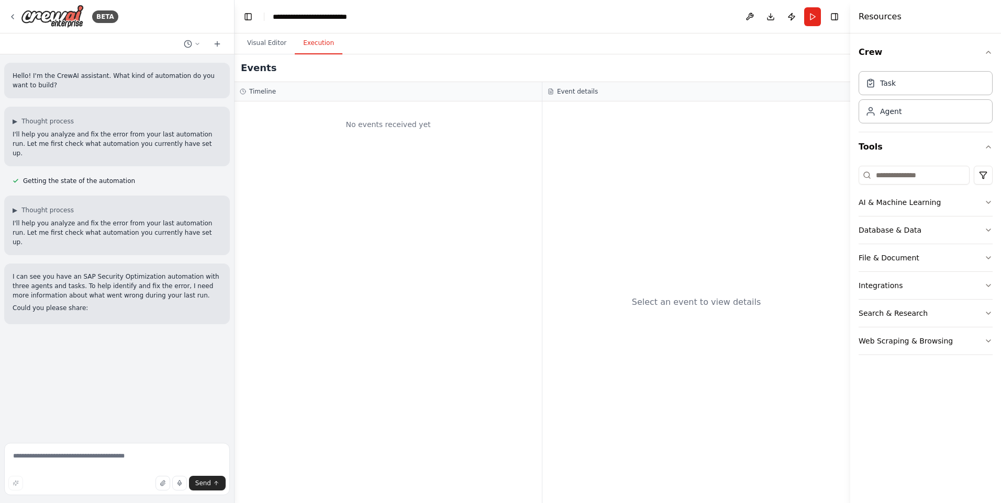
click at [316, 46] on button "Execution" at bounding box center [319, 43] width 48 height 22
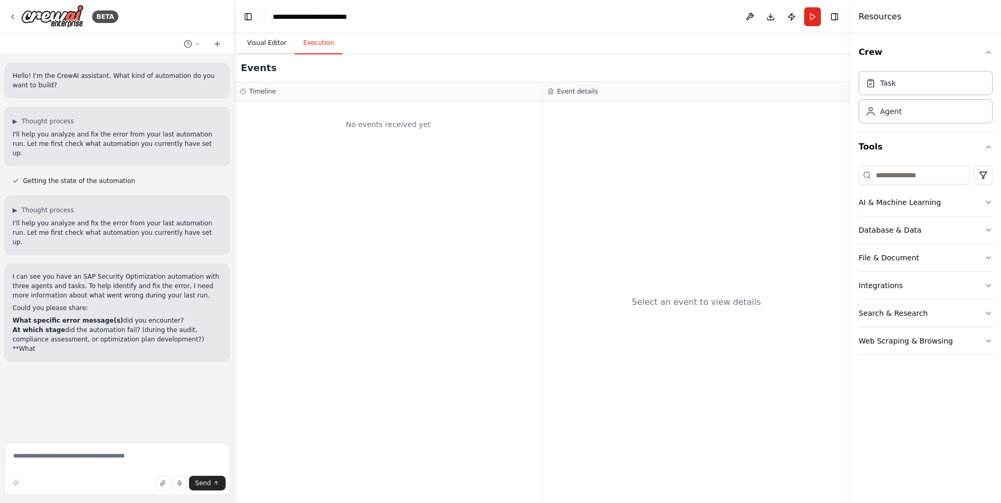
click at [260, 39] on button "Visual Editor" at bounding box center [267, 43] width 56 height 22
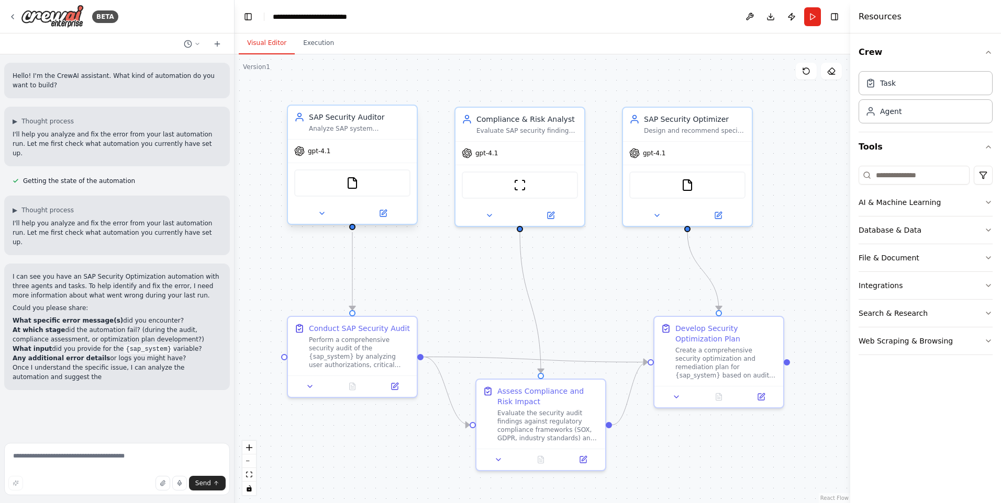
click at [342, 131] on div "Analyze SAP system configurations, user authorizations, and security settings t…" at bounding box center [360, 129] width 102 height 8
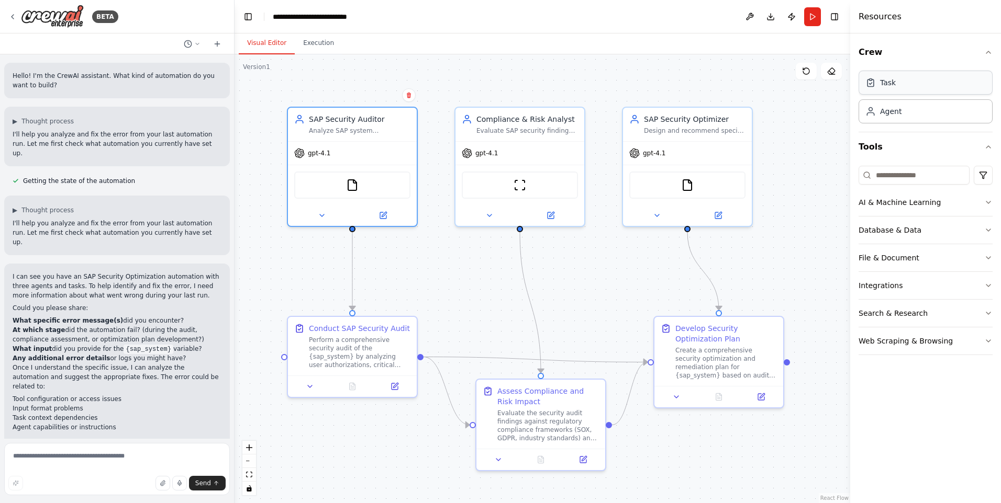
click at [934, 88] on div "Task" at bounding box center [925, 83] width 134 height 24
click at [990, 47] on button "Crew" at bounding box center [925, 52] width 134 height 29
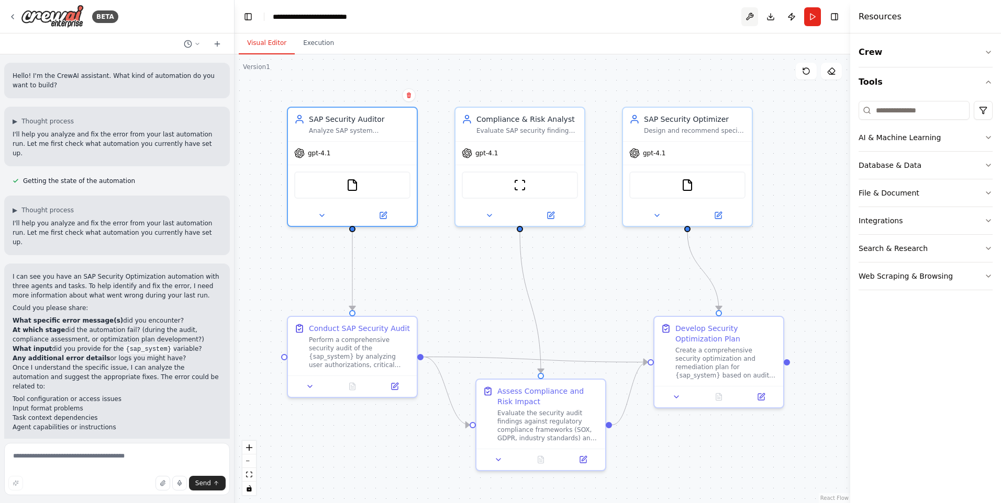
click at [747, 15] on button at bounding box center [749, 16] width 17 height 19
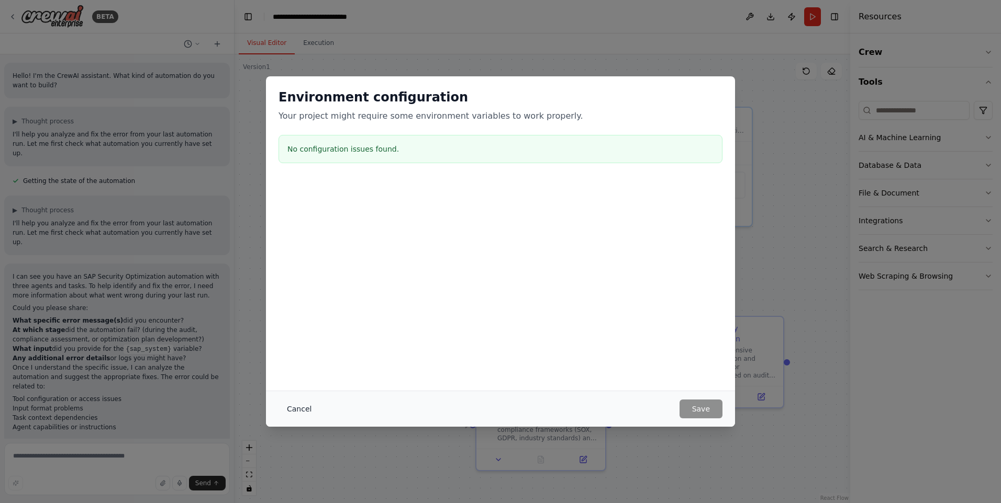
click at [295, 408] on button "Cancel" at bounding box center [298, 409] width 41 height 19
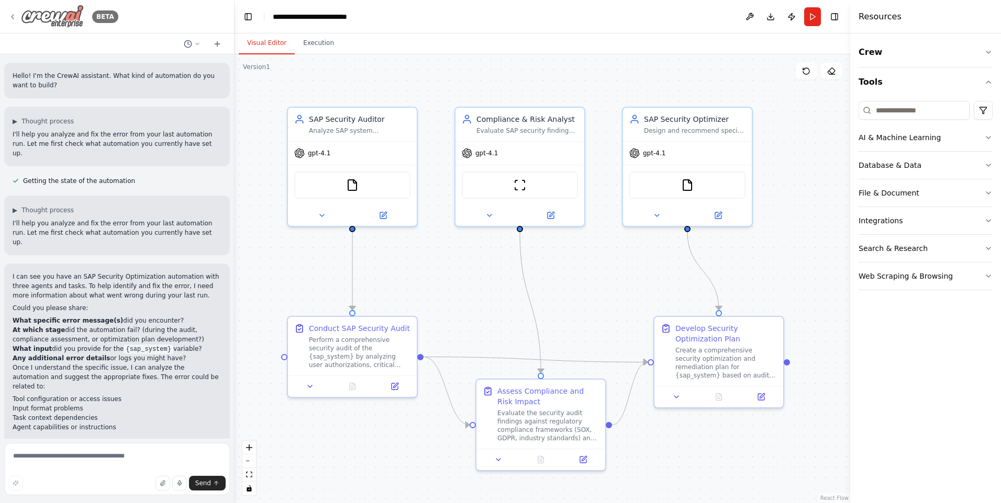
click at [9, 10] on div "BETA" at bounding box center [63, 17] width 110 height 24
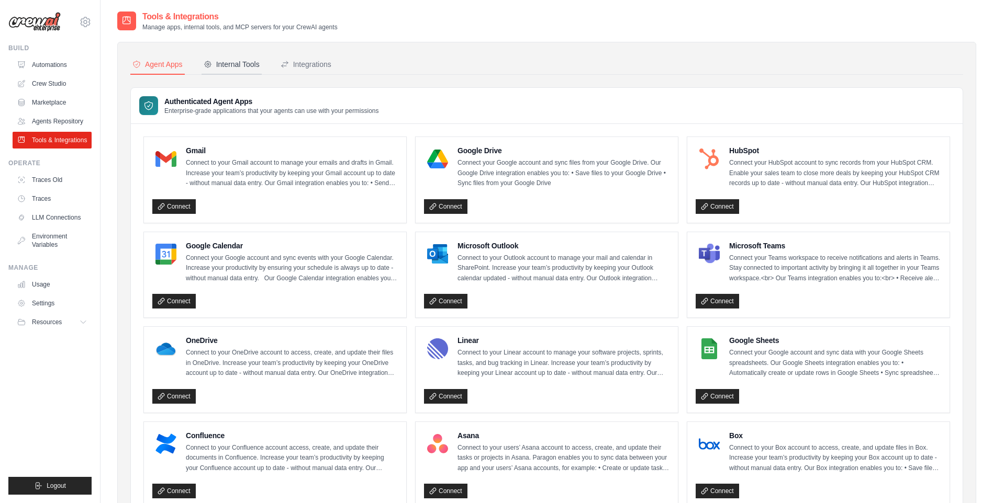
click at [230, 63] on div "Internal Tools" at bounding box center [232, 64] width 56 height 10
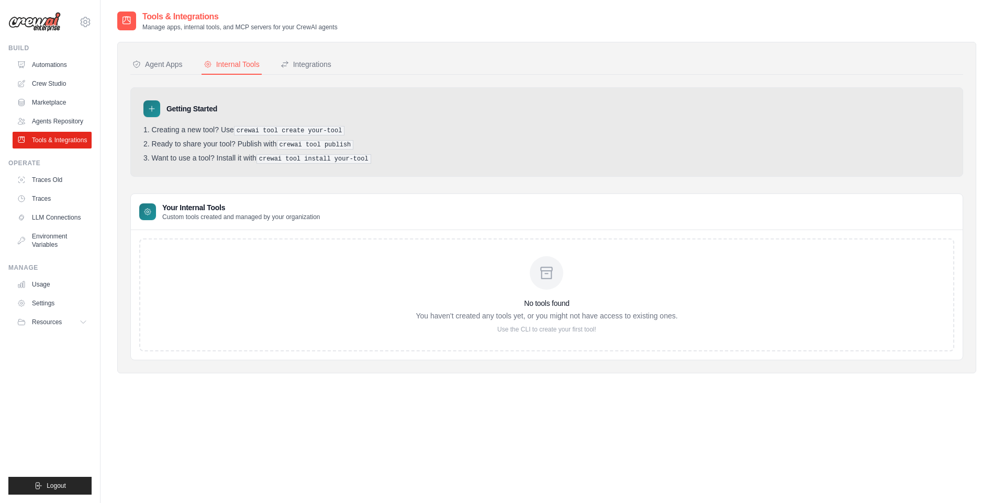
click at [335, 327] on div "No tools found You haven't created any tools yet, or you might not have access …" at bounding box center [546, 295] width 815 height 113
click at [162, 59] on button "Agent Apps" at bounding box center [157, 65] width 54 height 20
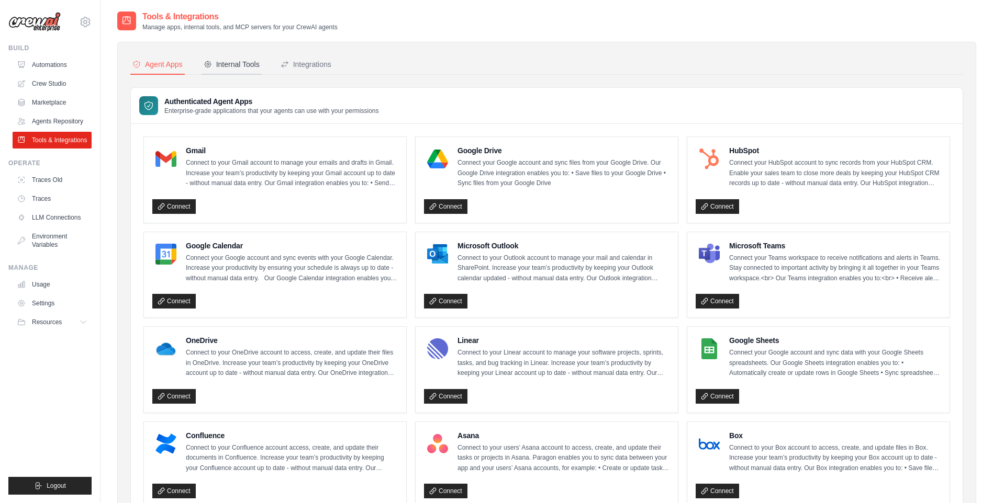
click at [218, 69] on div "Internal Tools" at bounding box center [232, 64] width 56 height 10
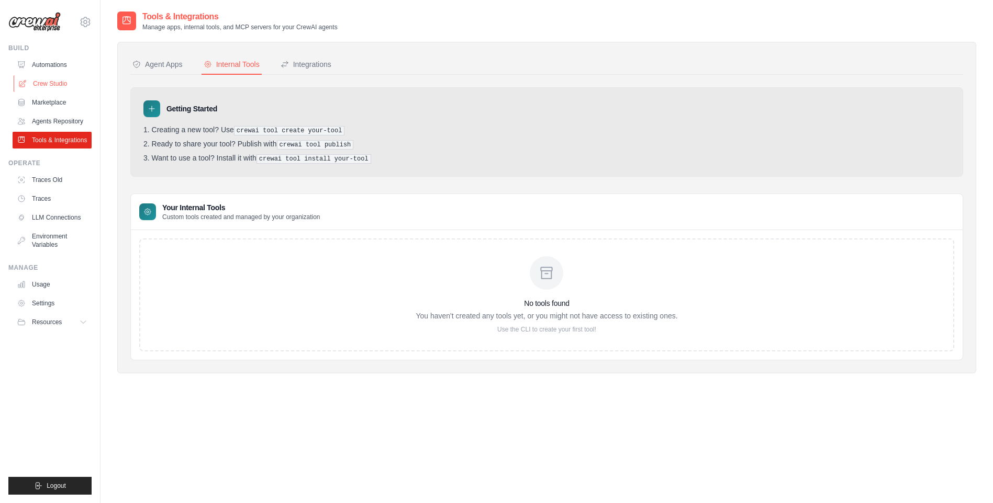
click at [39, 86] on link "Crew Studio" at bounding box center [53, 83] width 79 height 17
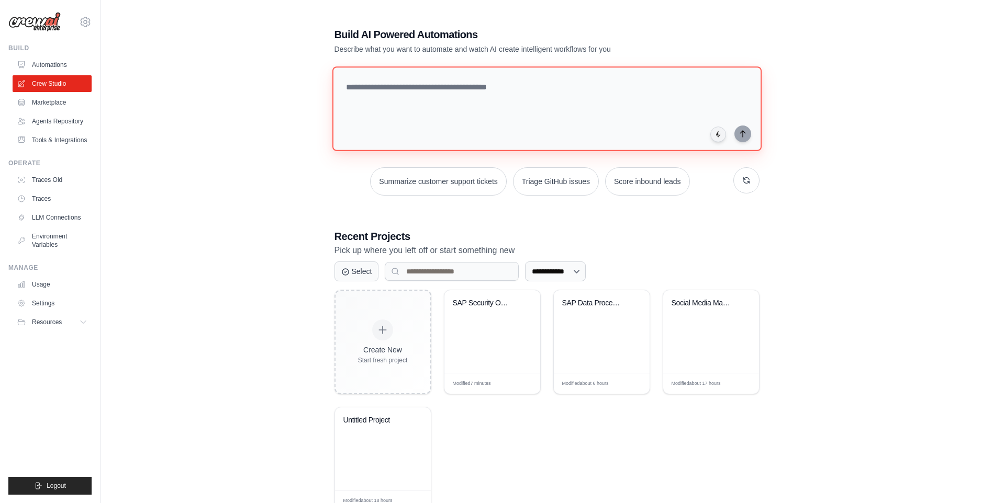
click at [479, 118] on textarea at bounding box center [546, 108] width 429 height 85
type textarea "******"
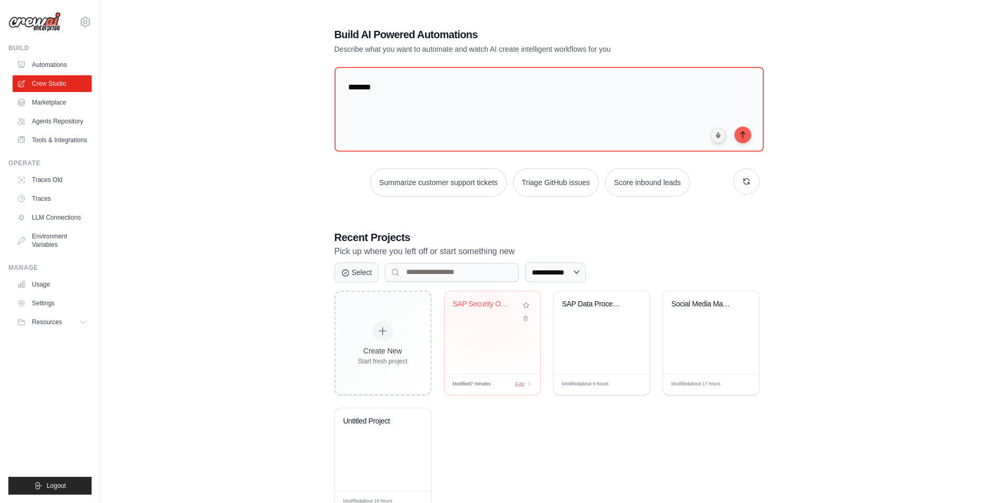
click at [488, 309] on div "SAP Security Optimization AI" at bounding box center [484, 307] width 63 height 14
click at [48, 141] on link "Tools & Integrations" at bounding box center [53, 140] width 79 height 17
click at [570, 275] on select "**********" at bounding box center [555, 272] width 61 height 20
click at [697, 266] on div "**********" at bounding box center [546, 272] width 425 height 20
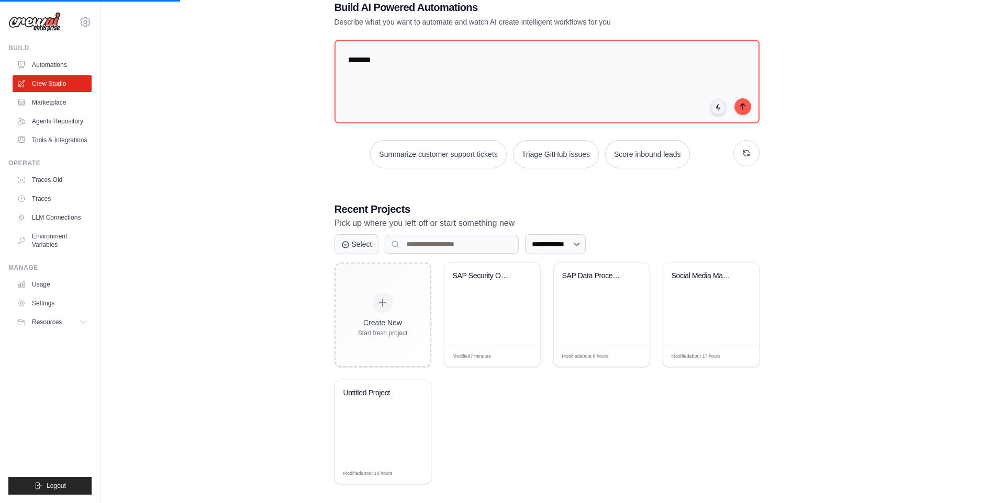
scroll to position [36, 0]
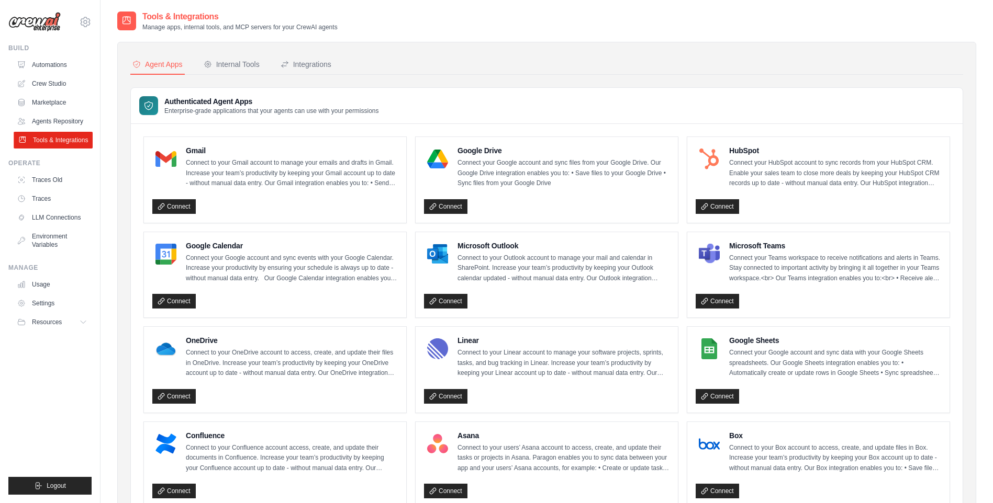
click at [58, 146] on link "Tools & Integrations" at bounding box center [53, 140] width 79 height 17
click at [247, 66] on div "Internal Tools" at bounding box center [232, 64] width 56 height 10
click at [227, 59] on div "Internal Tools" at bounding box center [232, 64] width 56 height 10
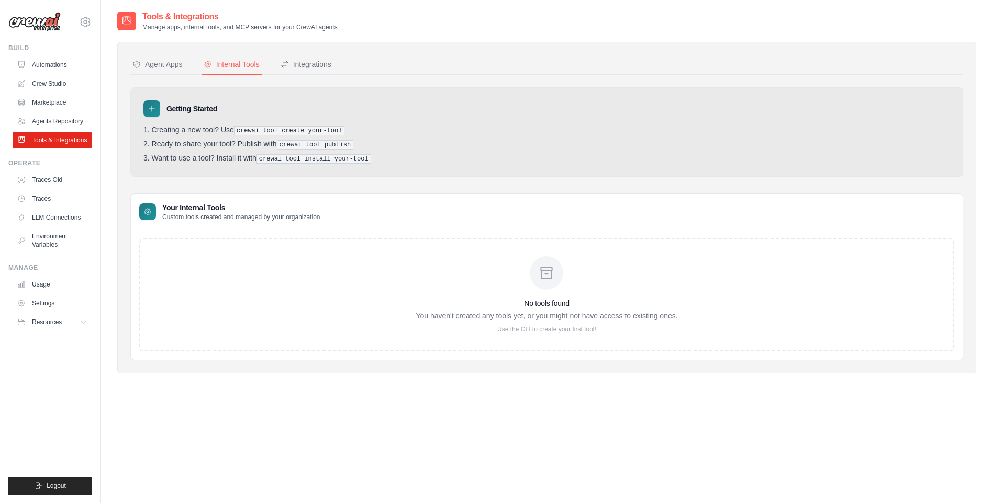
click at [357, 265] on div "No tools found You haven't created any tools yet, or you might not have access …" at bounding box center [546, 295] width 815 height 113
click at [551, 308] on div "No tools found You haven't created any tools yet, or you might not have access …" at bounding box center [547, 294] width 262 height 77
drag, startPoint x: 240, startPoint y: 131, endPoint x: 320, endPoint y: 132, distance: 80.1
click at [320, 132] on pre "crewai tool create your-tool" at bounding box center [289, 130] width 111 height 9
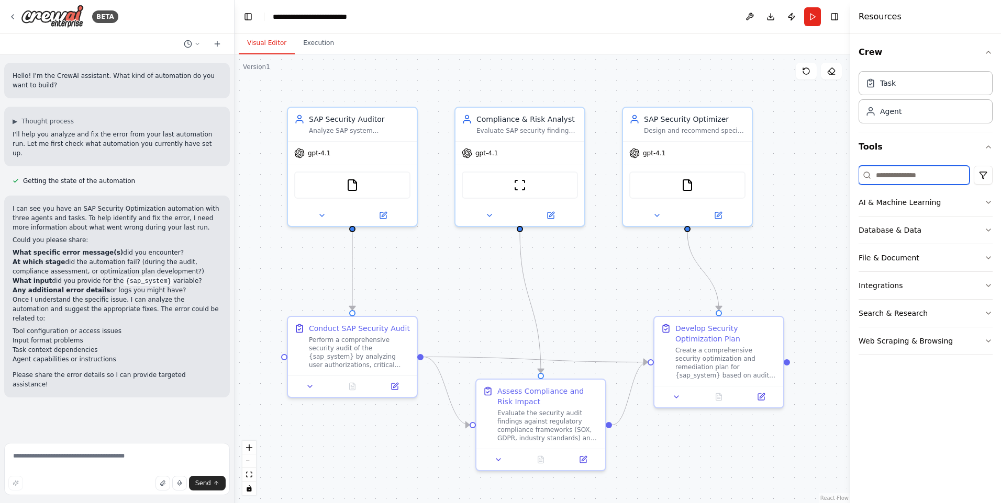
click at [908, 177] on input at bounding box center [913, 175] width 111 height 19
click at [984, 287] on icon "button" at bounding box center [988, 286] width 8 height 8
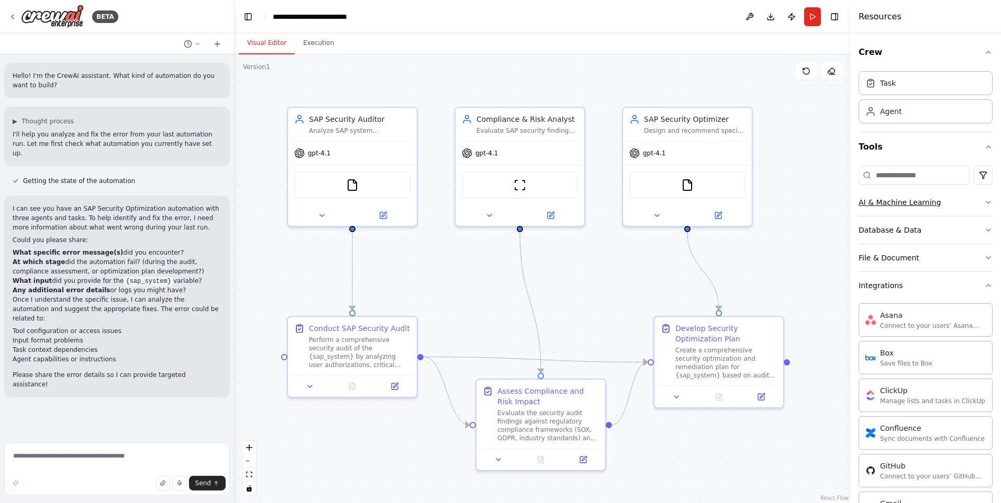
click at [986, 202] on icon "button" at bounding box center [988, 203] width 4 height 2
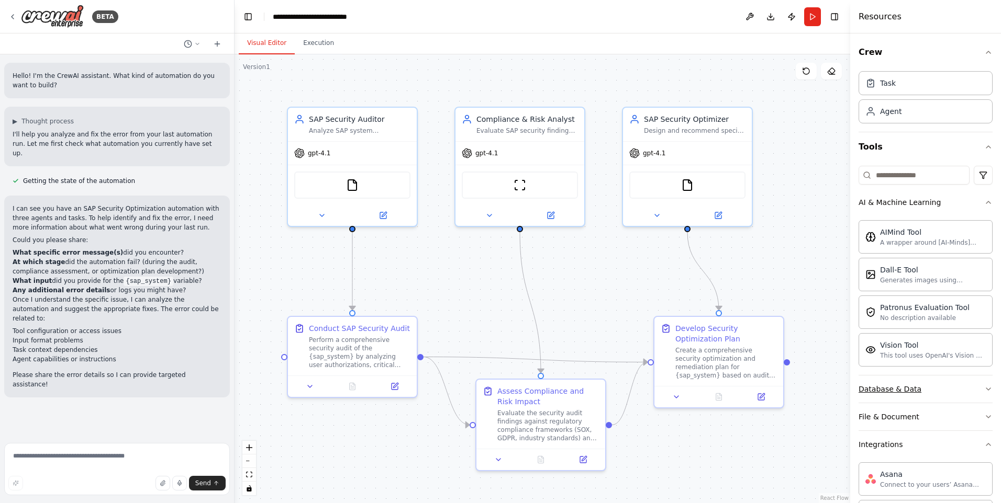
click at [975, 393] on button "Database & Data" at bounding box center [925, 389] width 134 height 27
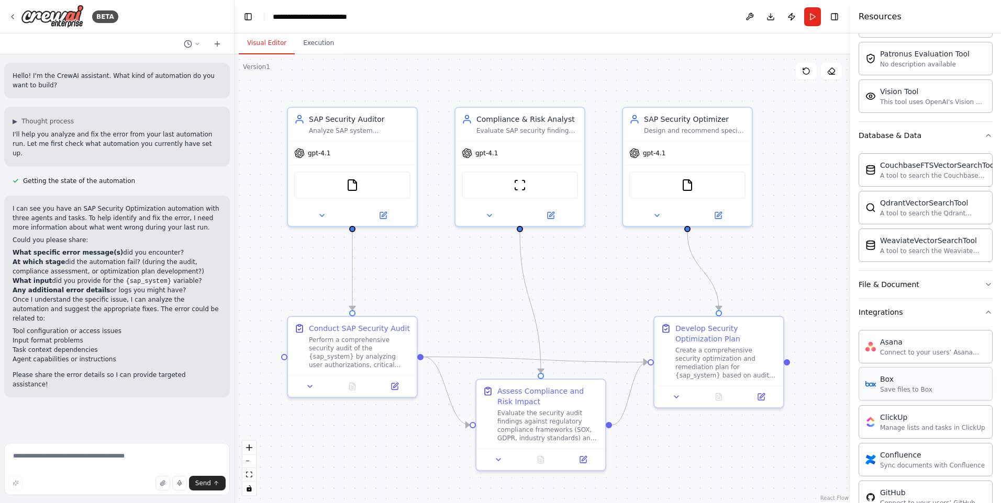
scroll to position [262, 0]
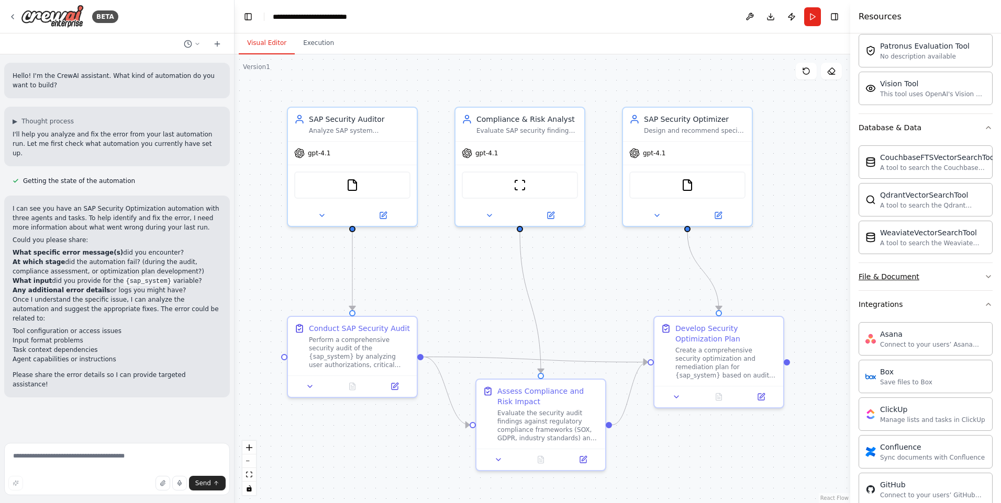
click at [984, 275] on icon "button" at bounding box center [988, 277] width 8 height 8
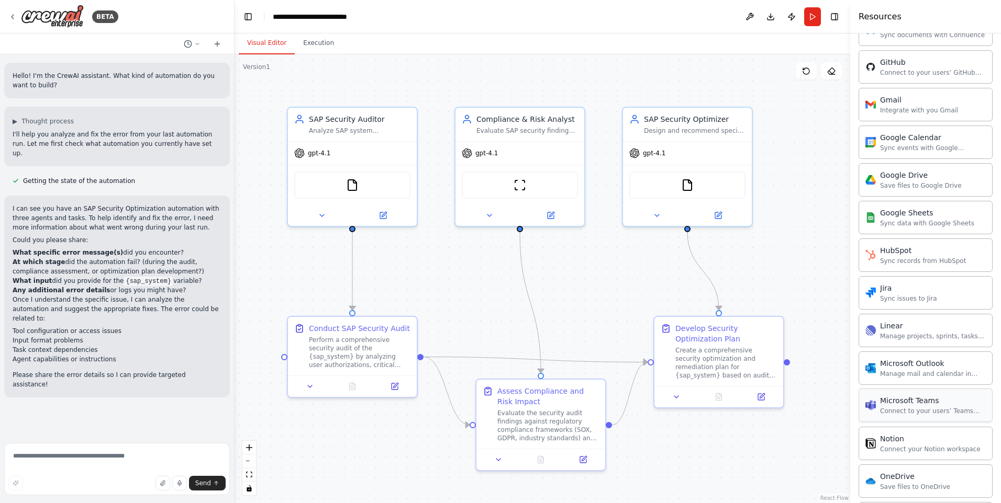
scroll to position [1296, 0]
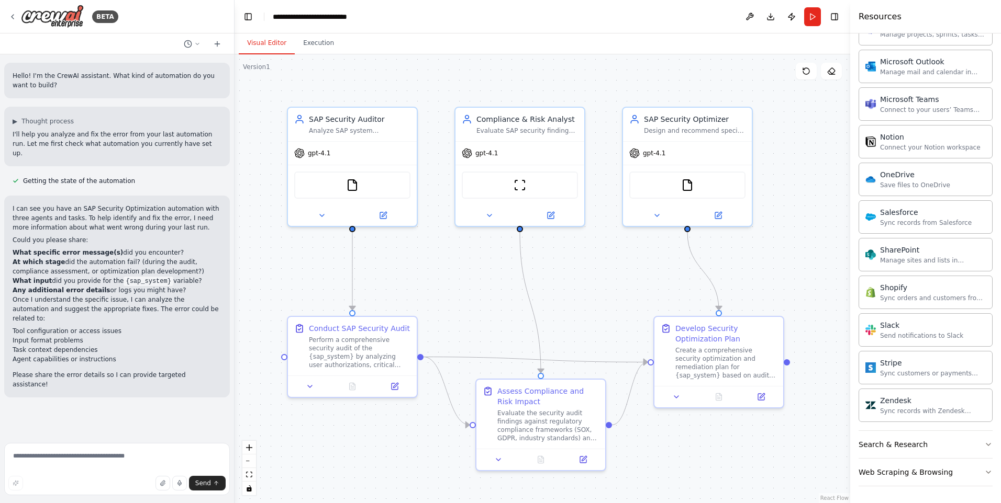
click at [984, 446] on div "Crew Task Agent Tools AI & Machine Learning AIMind Tool A wrapper around [AI-Mi…" at bounding box center [925, 268] width 151 height 470
click at [982, 467] on button "Web Scraping & Browsing" at bounding box center [925, 472] width 134 height 27
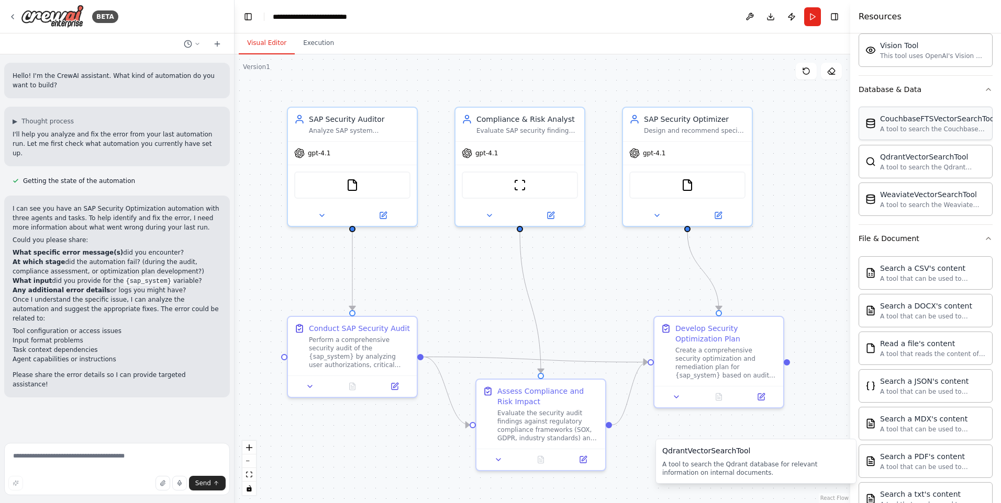
scroll to position [0, 0]
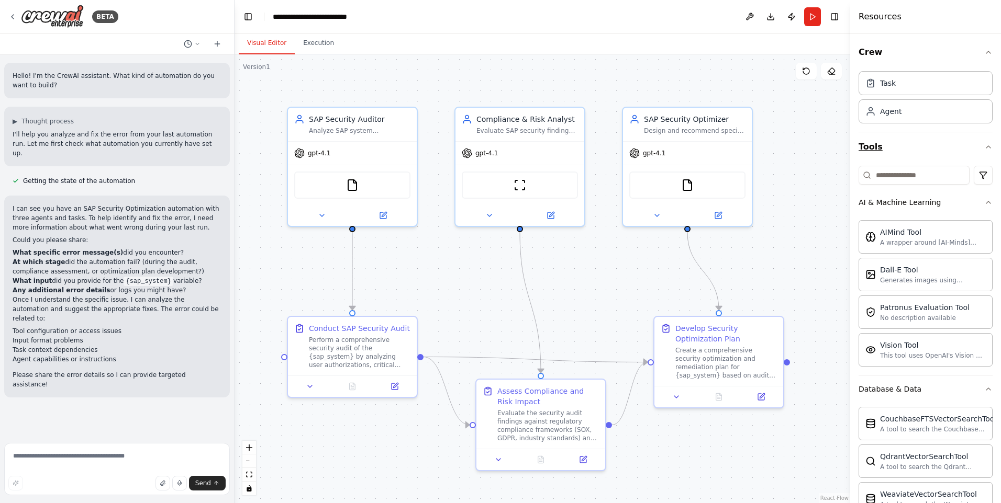
click at [984, 148] on icon "button" at bounding box center [988, 147] width 8 height 8
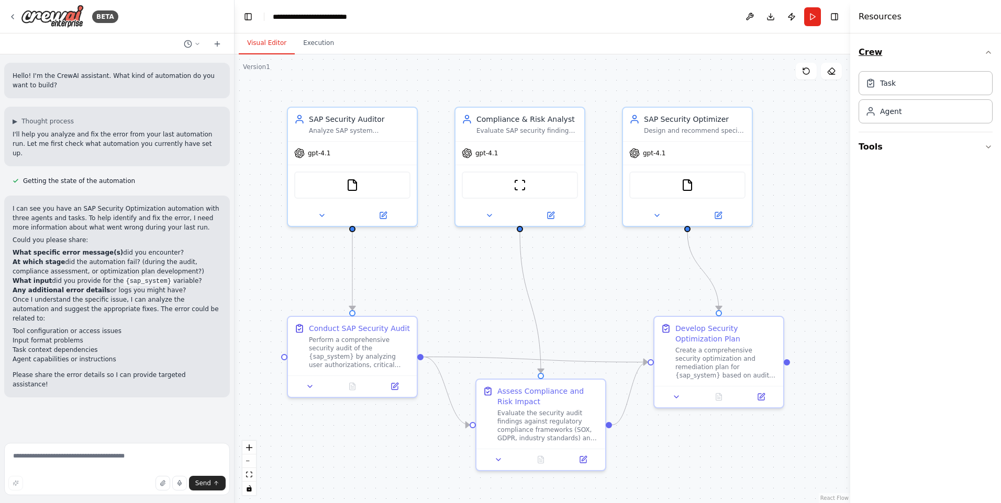
click at [987, 50] on icon "button" at bounding box center [988, 52] width 8 height 8
click at [11, 16] on icon at bounding box center [12, 17] width 8 height 8
